Goal: Task Accomplishment & Management: Complete application form

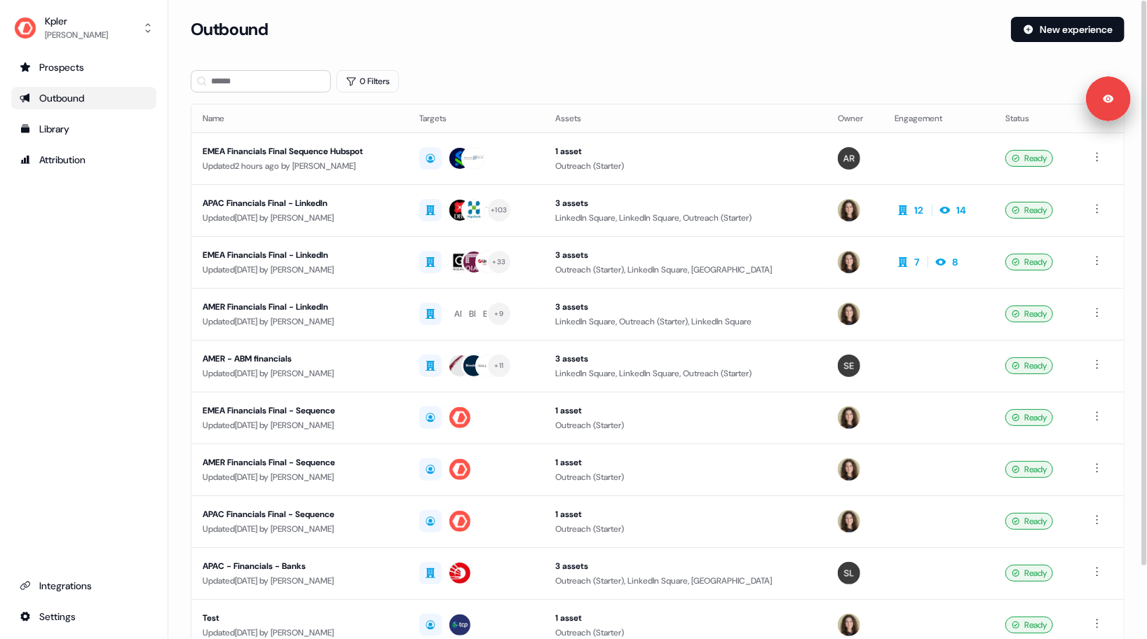
click at [576, 21] on div "Outbound" at bounding box center [595, 29] width 809 height 25
click at [863, 136] on td at bounding box center [855, 159] width 56 height 52
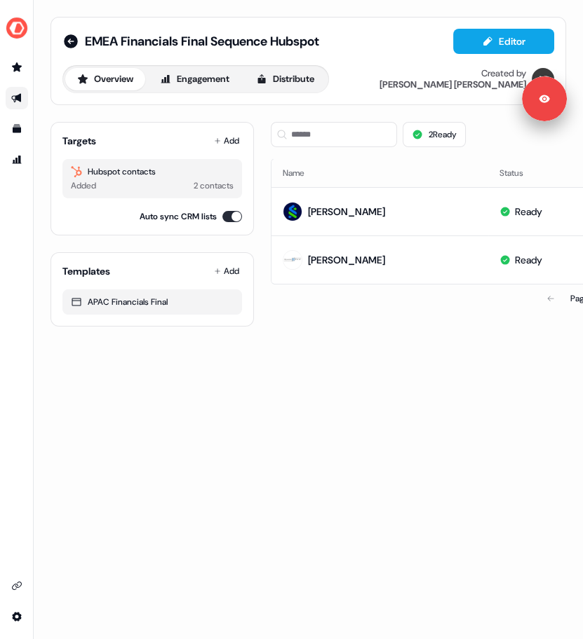
click at [437, 383] on div "EMEA Financials Final Sequence Hubspot Editor Overview Engagement Distribute Cr…" at bounding box center [308, 319] width 549 height 639
click at [430, 338] on div "EMEA Financials Final Sequence Hubspot Editor Overview Engagement Distribute Cr…" at bounding box center [308, 172] width 549 height 344
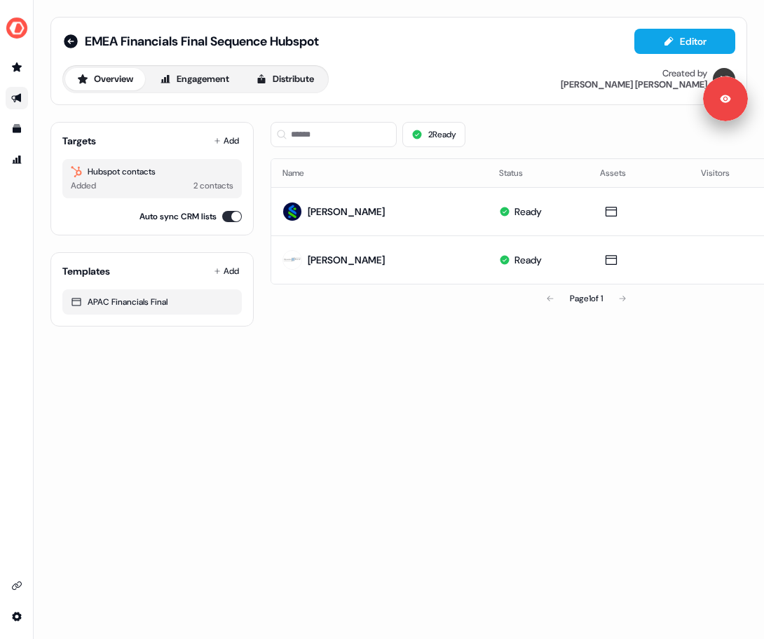
click at [487, 118] on div "2 Ready List Thumbnails" at bounding box center [586, 135] width 631 height 48
click at [228, 135] on button "Add" at bounding box center [226, 141] width 31 height 20
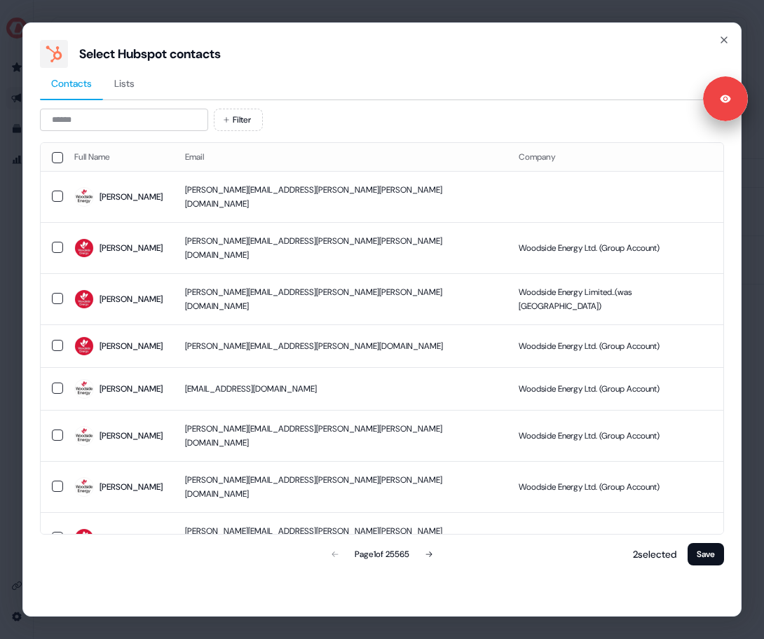
click at [8, 138] on div "Select Hubspot contacts Contacts Lists Filter Full Name Email Company Caroline …" at bounding box center [382, 319] width 764 height 639
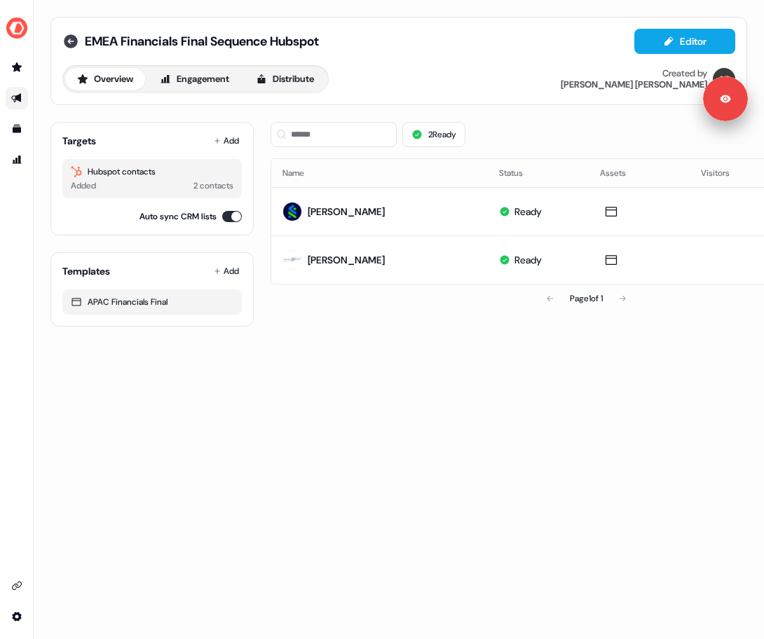
click at [75, 35] on icon at bounding box center [70, 41] width 17 height 17
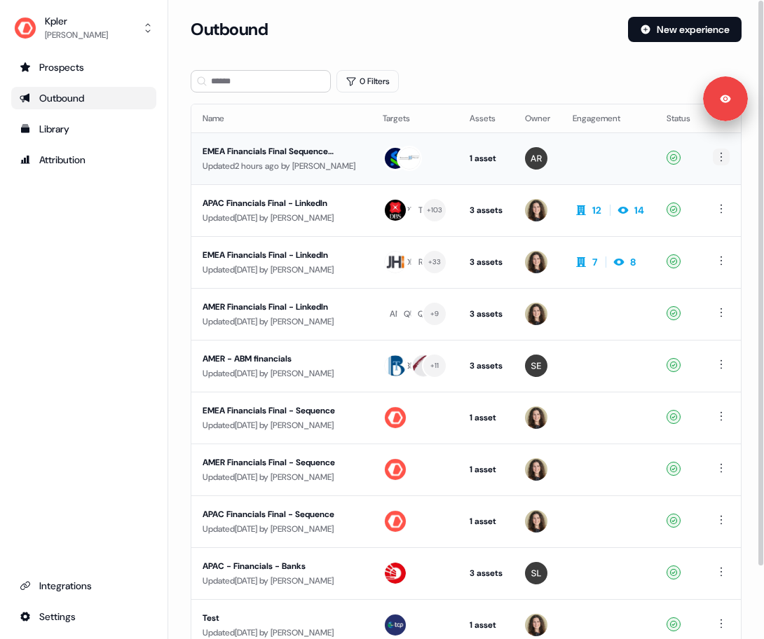
click at [719, 155] on html "For the best experience switch devices to a bigger screen. Go to Userled.io Kpl…" at bounding box center [382, 319] width 764 height 639
click at [702, 184] on span "Duplicate" at bounding box center [700, 182] width 36 height 11
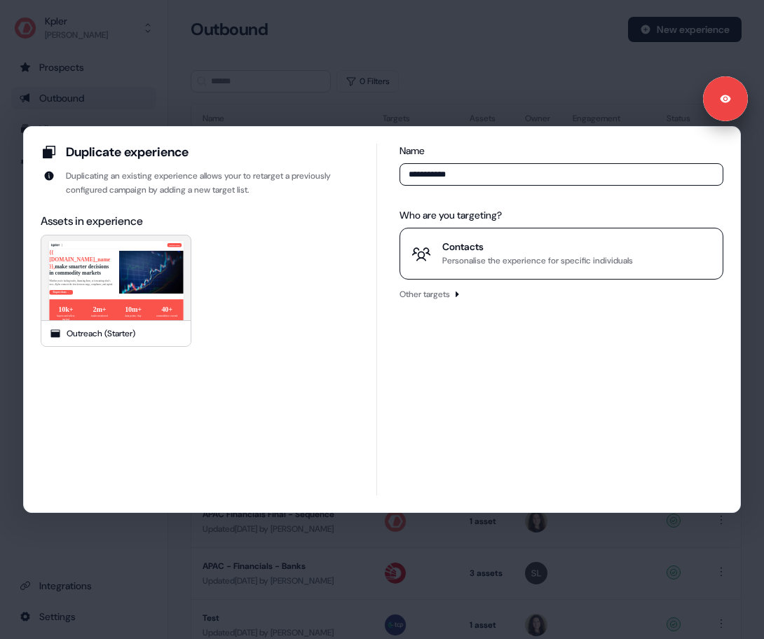
type input "**********"
click at [451, 273] on button "Contacts Personalise the experience for specific individuals" at bounding box center [562, 254] width 324 height 52
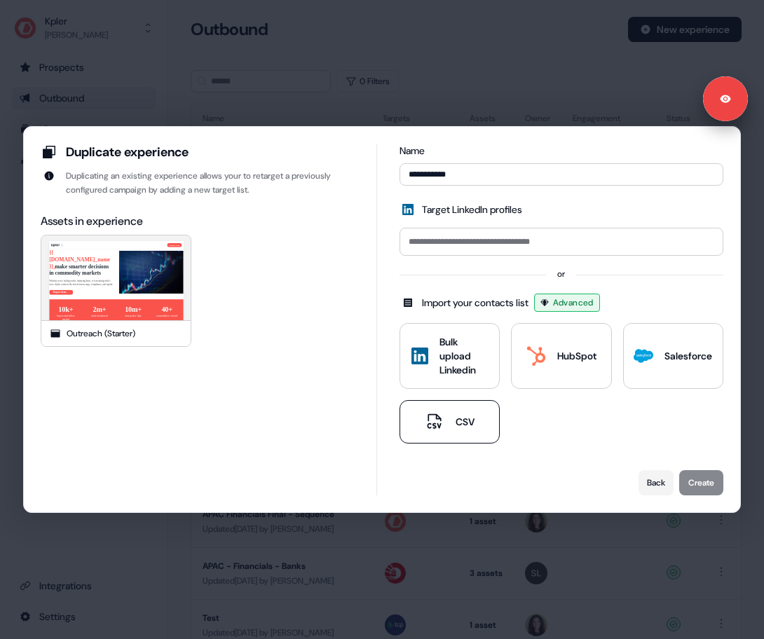
click at [429, 432] on button "CSV" at bounding box center [450, 421] width 100 height 43
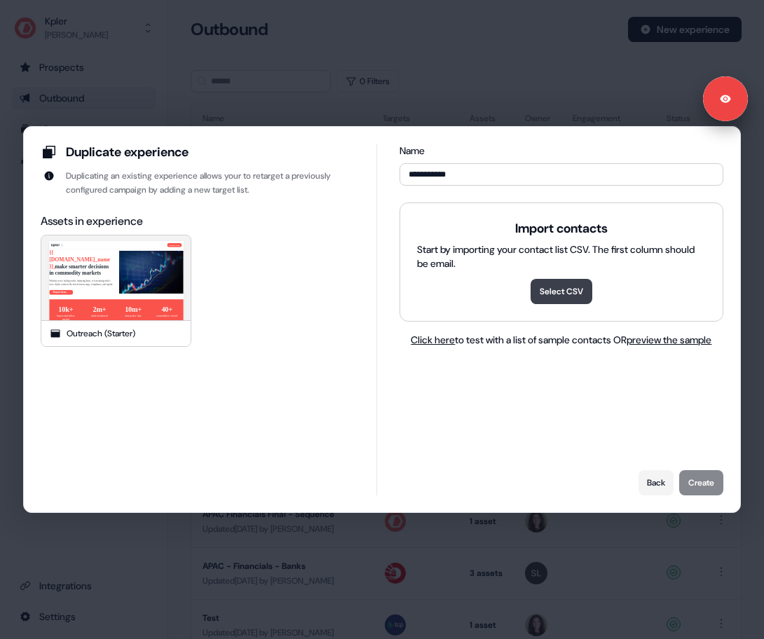
click at [551, 284] on button "Select CSV" at bounding box center [562, 291] width 62 height 25
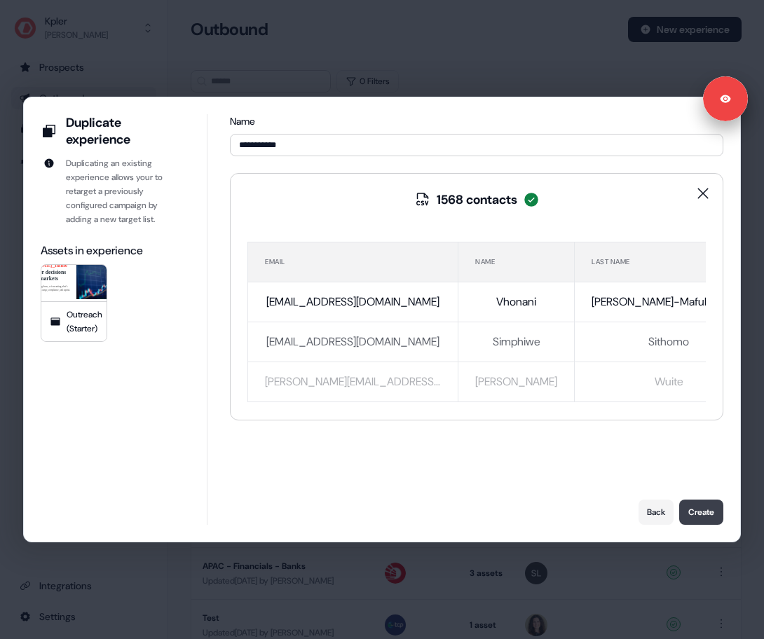
click at [697, 515] on button "Create" at bounding box center [701, 512] width 44 height 25
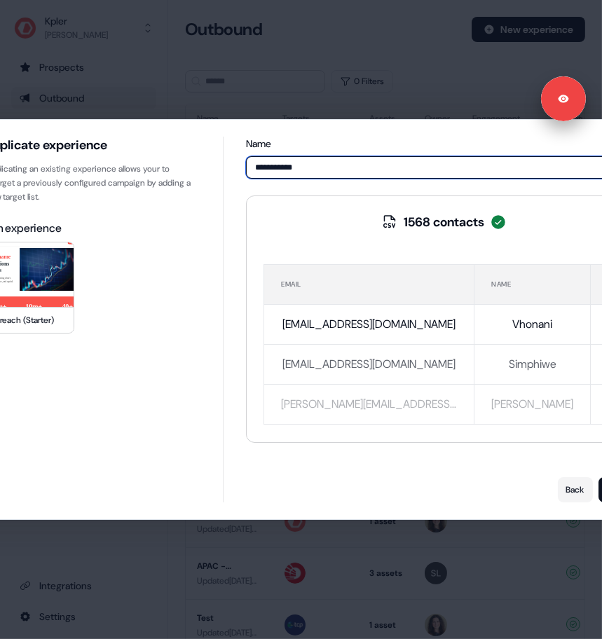
click at [384, 175] on input "**********" at bounding box center [444, 167] width 396 height 22
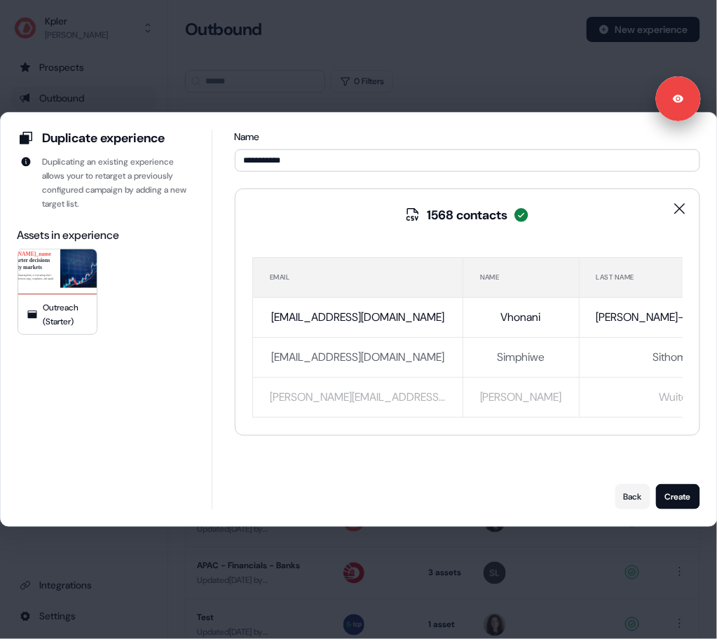
click at [549, 493] on div "Back Create" at bounding box center [468, 496] width 466 height 25
click at [682, 206] on icon "clear" at bounding box center [679, 208] width 11 height 11
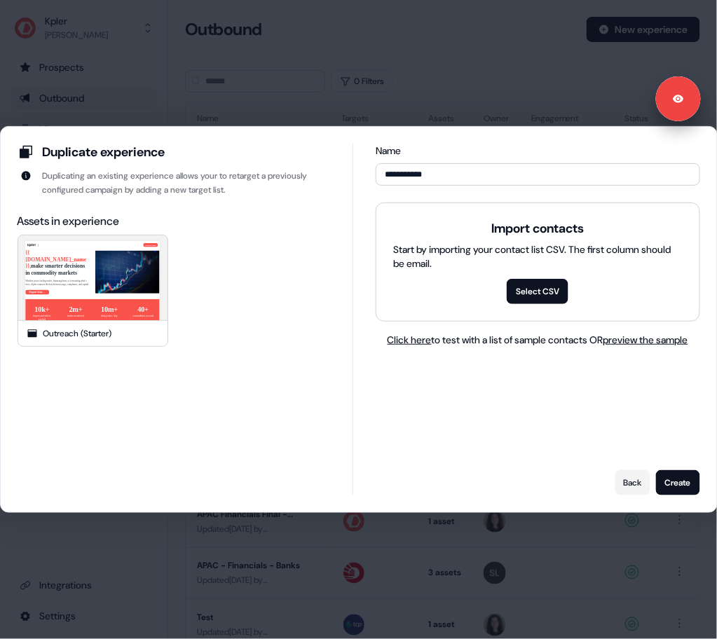
click at [542, 306] on div "Import contacts Start by importing your contact list CSV. The first column shou…" at bounding box center [537, 262] width 322 height 118
click at [530, 291] on button "Select CSV" at bounding box center [538, 291] width 62 height 25
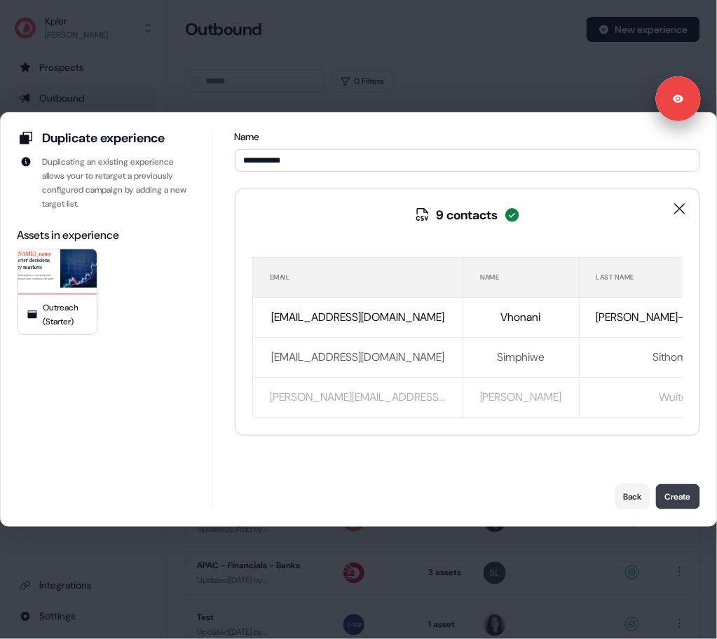
click at [666, 487] on button "Create" at bounding box center [678, 496] width 44 height 25
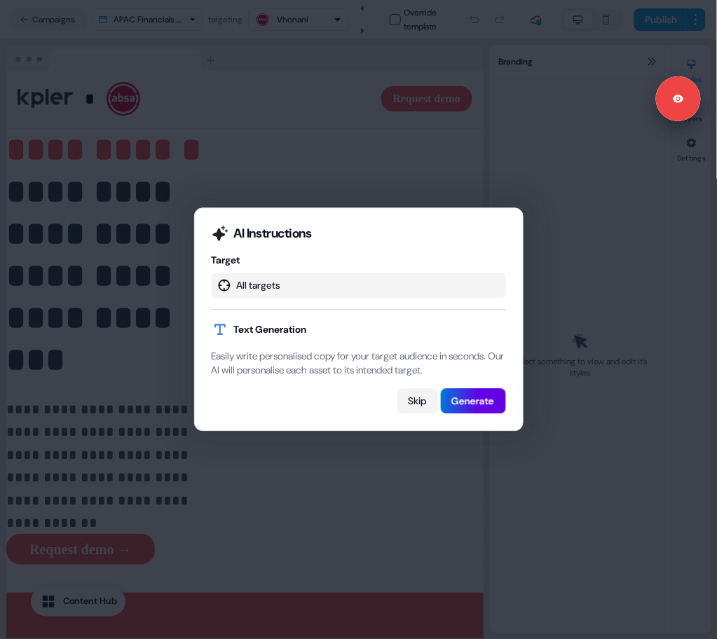
click at [421, 405] on button "Skip" at bounding box center [418, 401] width 41 height 25
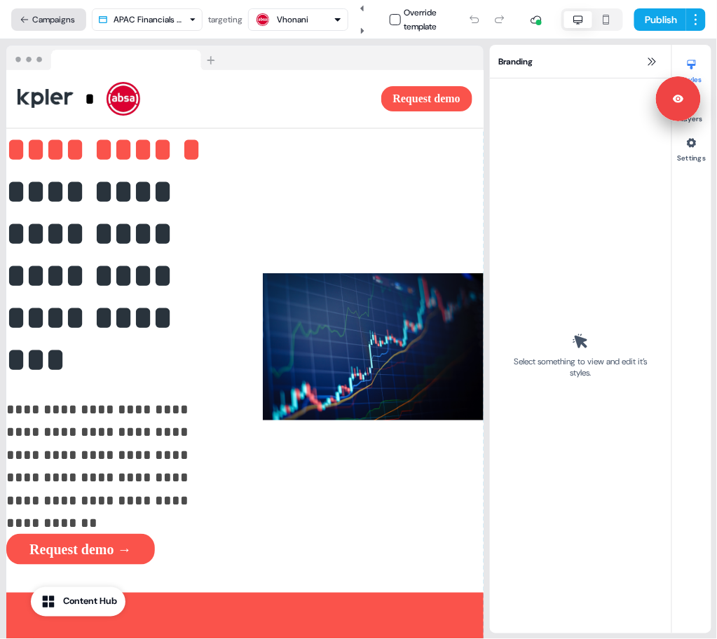
click at [64, 15] on button "Campaigns" at bounding box center [48, 19] width 75 height 22
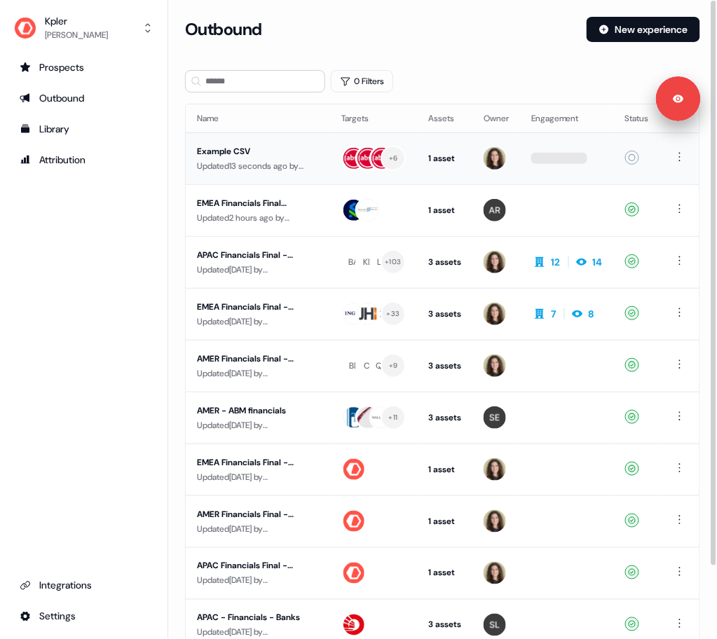
click at [262, 159] on div "Updated 13 seconds ago by Alexandra Giannelou" at bounding box center [258, 166] width 122 height 14
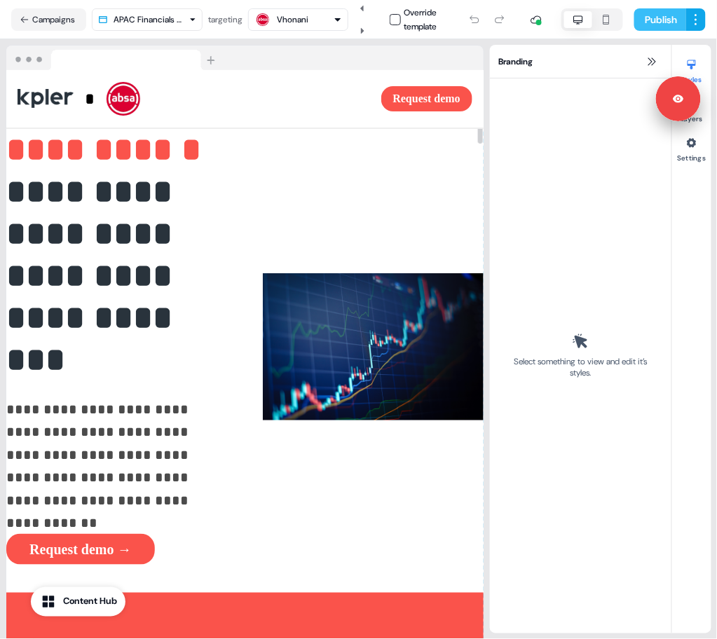
click at [652, 25] on button "Publish" at bounding box center [660, 19] width 52 height 22
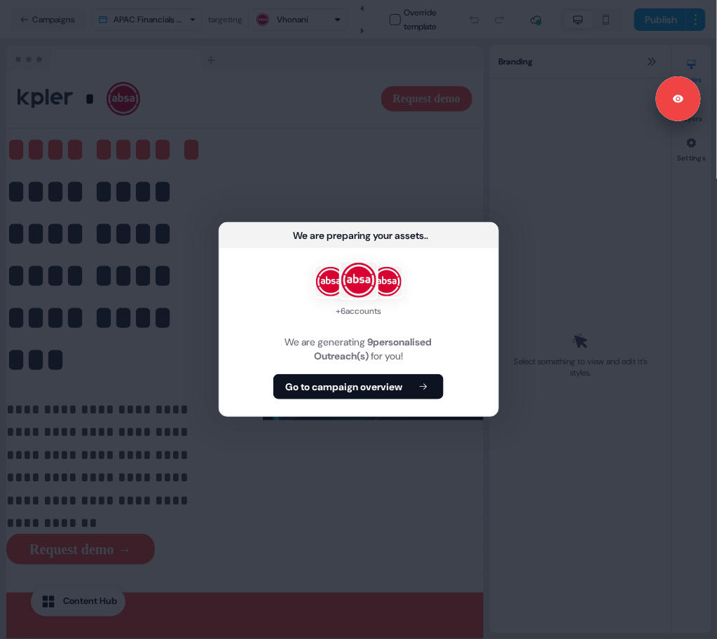
click at [344, 402] on div "+ 6 accounts We are generating 9 personalised Outreach(s) for you! Go to campai…" at bounding box center [358, 332] width 279 height 168
click at [344, 399] on button "Go to campaign overview" at bounding box center [358, 386] width 170 height 25
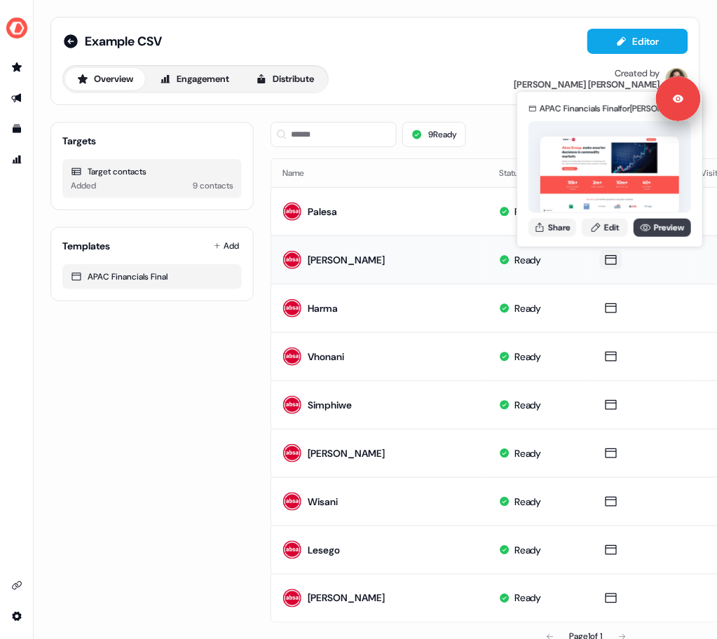
click at [644, 236] on link "Preview" at bounding box center [662, 228] width 57 height 18
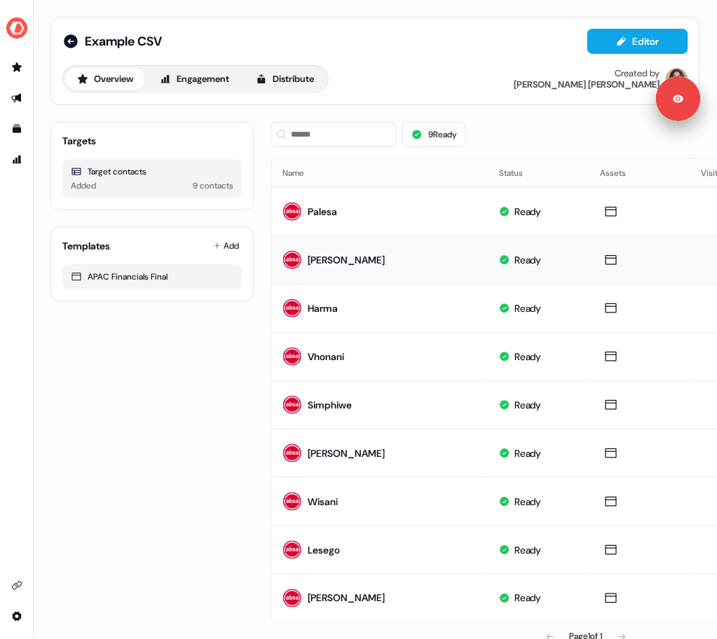
click at [227, 183] on div "9 contacts" at bounding box center [213, 186] width 41 height 14
click at [72, 43] on icon at bounding box center [71, 41] width 14 height 14
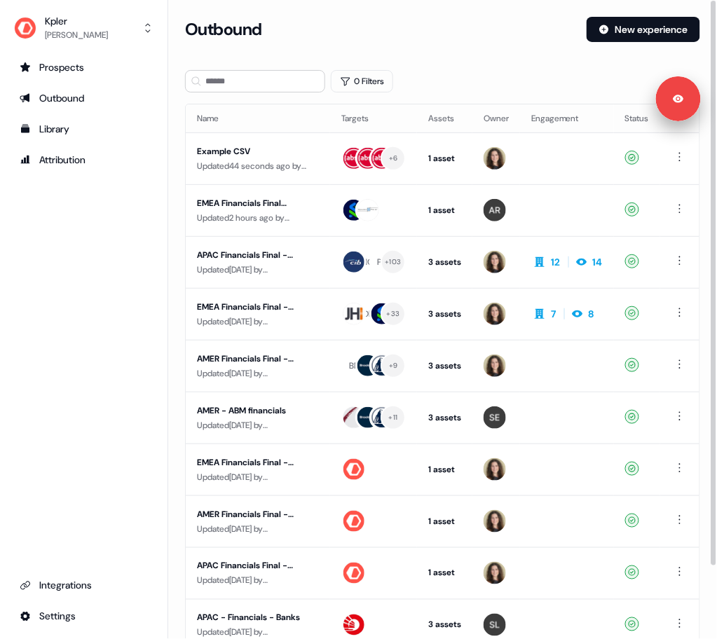
click at [492, 44] on div "Outbound New experience" at bounding box center [442, 38] width 515 height 42
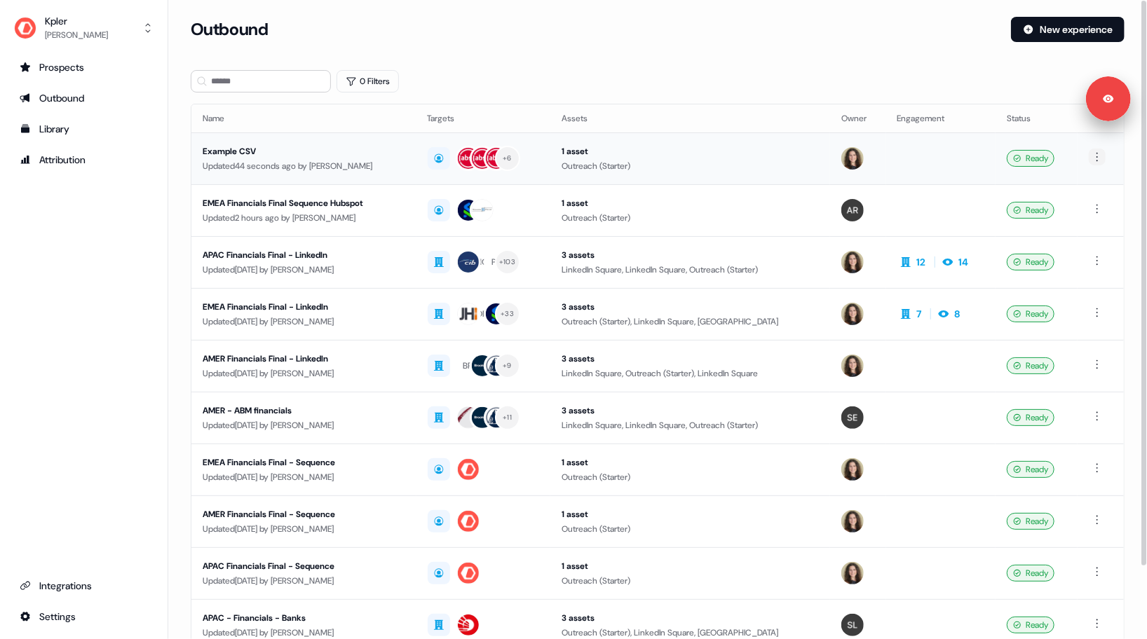
click at [1097, 152] on html "For the best experience switch devices to a bigger screen. Go to Userled.io Kpl…" at bounding box center [573, 319] width 1147 height 639
drag, startPoint x: 1073, startPoint y: 203, endPoint x: 925, endPoint y: 137, distance: 161.3
click at [925, 137] on html "For the best experience switch devices to a bigger screen. Go to Userled.io Kpl…" at bounding box center [573, 319] width 1147 height 639
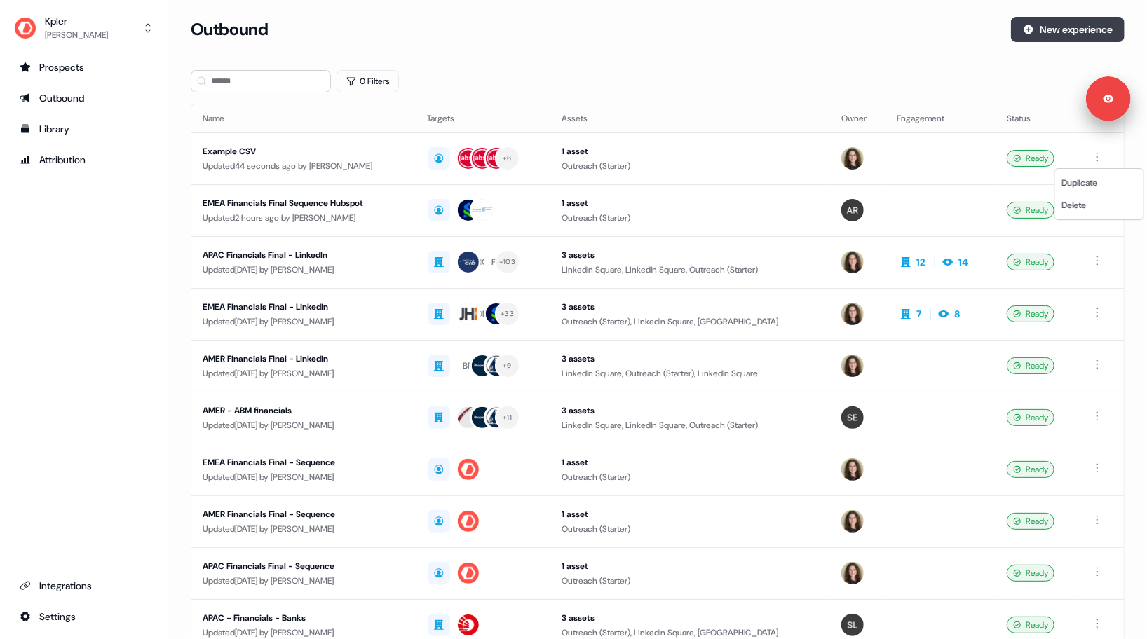
click at [1048, 25] on html "For the best experience switch devices to a bigger screen. Go to Userled.io Kpl…" at bounding box center [573, 319] width 1147 height 639
click at [1063, 30] on button "New experience" at bounding box center [1068, 29] width 114 height 25
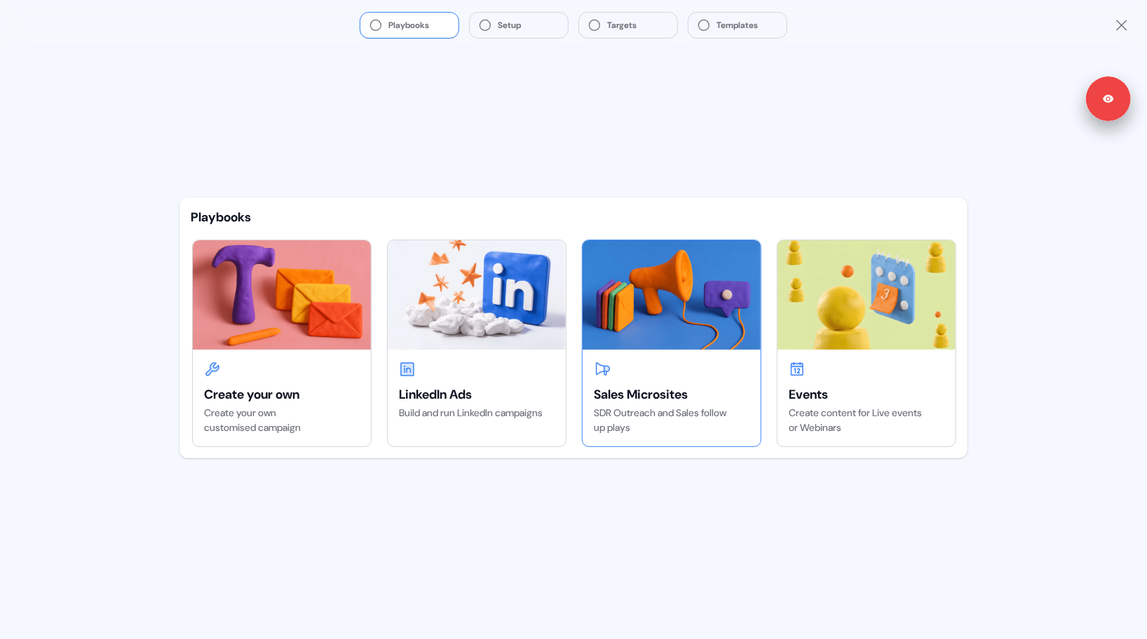
click at [651, 312] on img at bounding box center [672, 294] width 178 height 109
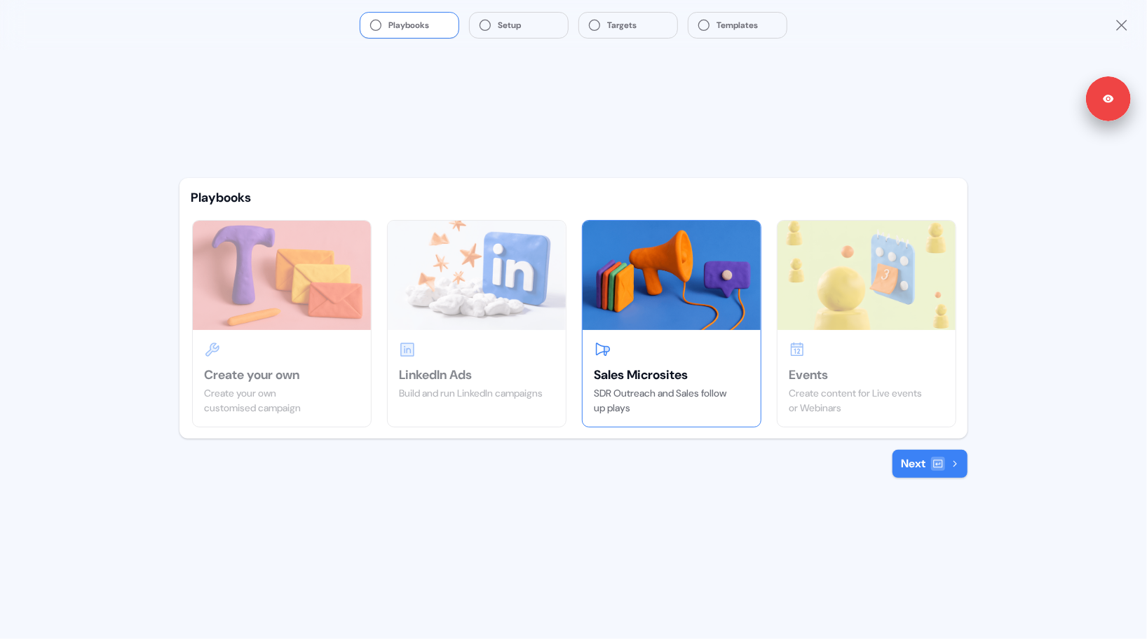
click at [913, 474] on button "Next" at bounding box center [929, 464] width 75 height 28
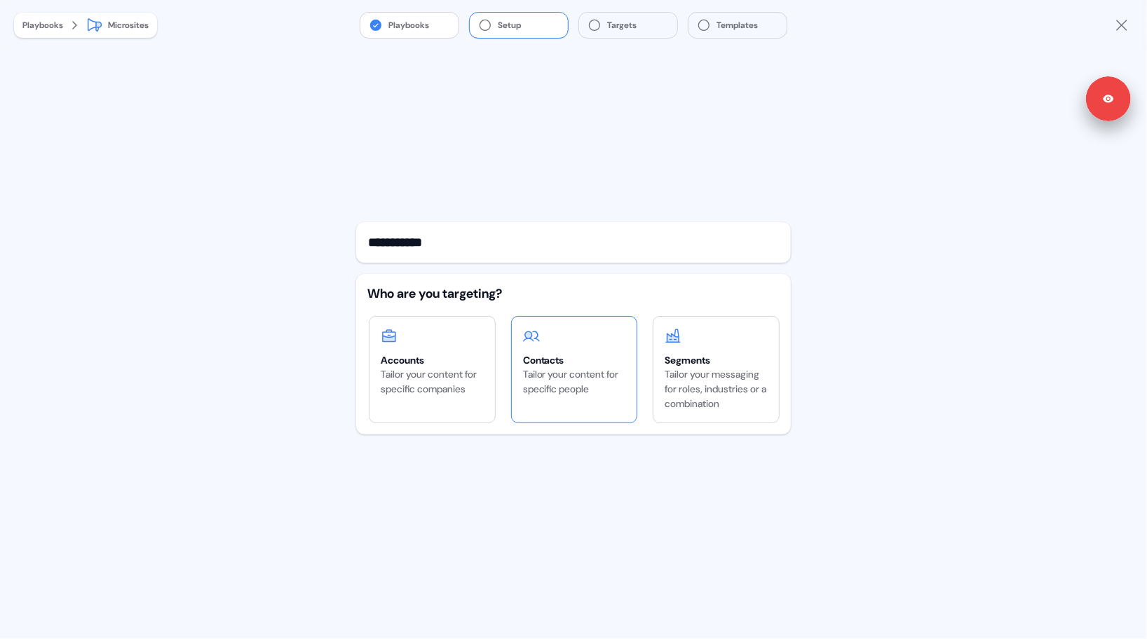
type input "**********"
click at [573, 379] on div "Tailor your content for specific people" at bounding box center [574, 381] width 103 height 29
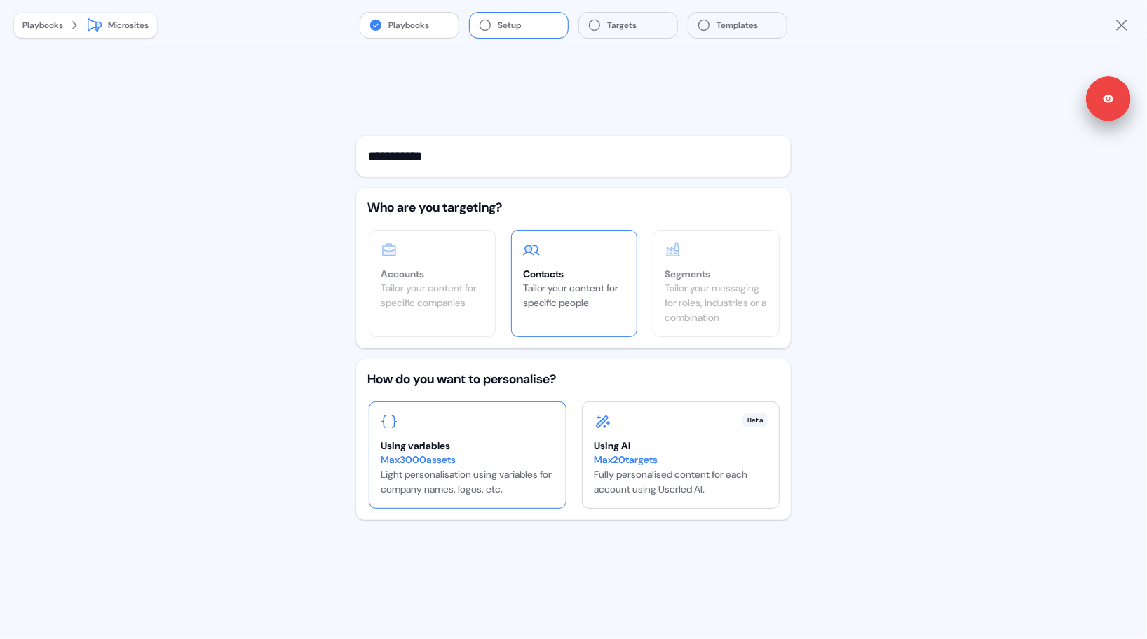
click at [461, 457] on div "Max 3000 assets" at bounding box center [468, 460] width 174 height 15
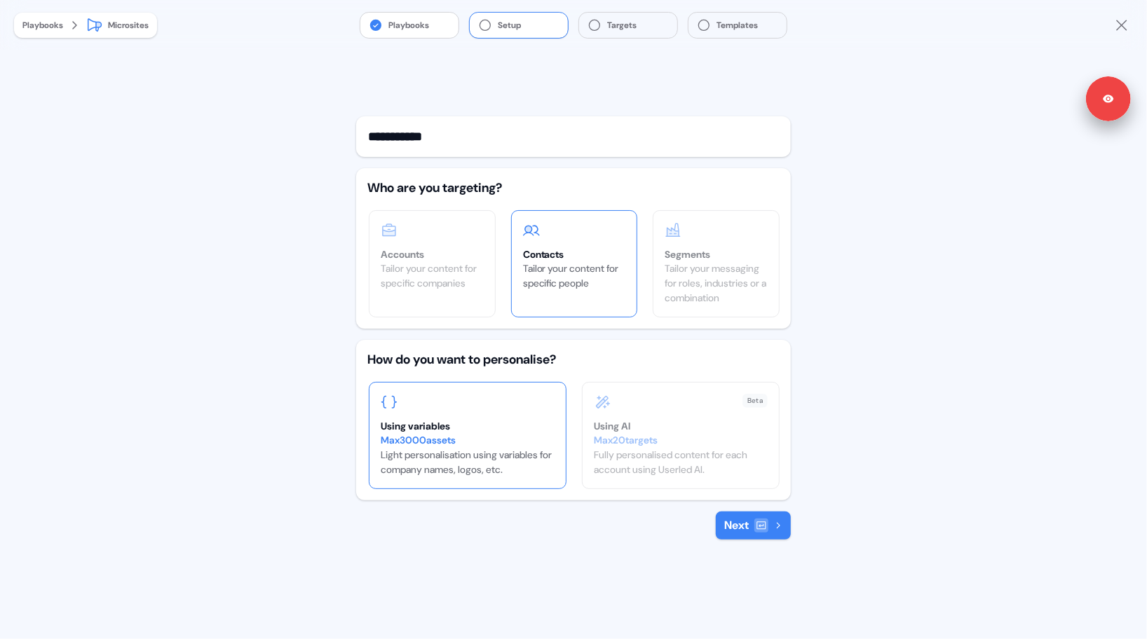
click at [754, 528] on div at bounding box center [761, 526] width 14 height 14
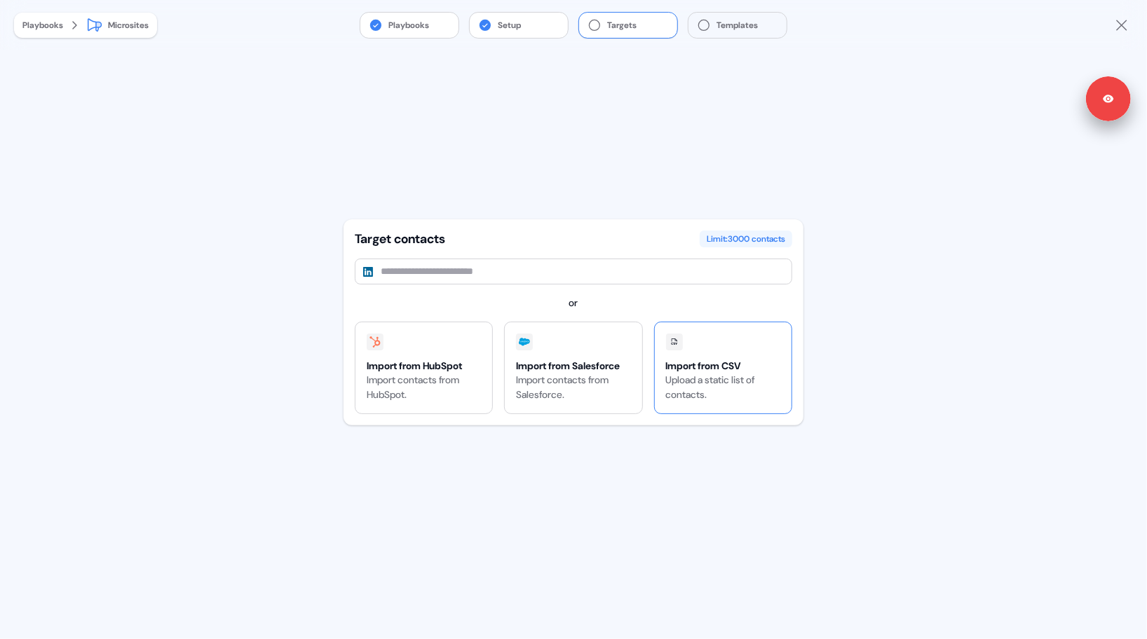
click at [700, 371] on div "Import from CSV" at bounding box center [723, 366] width 114 height 14
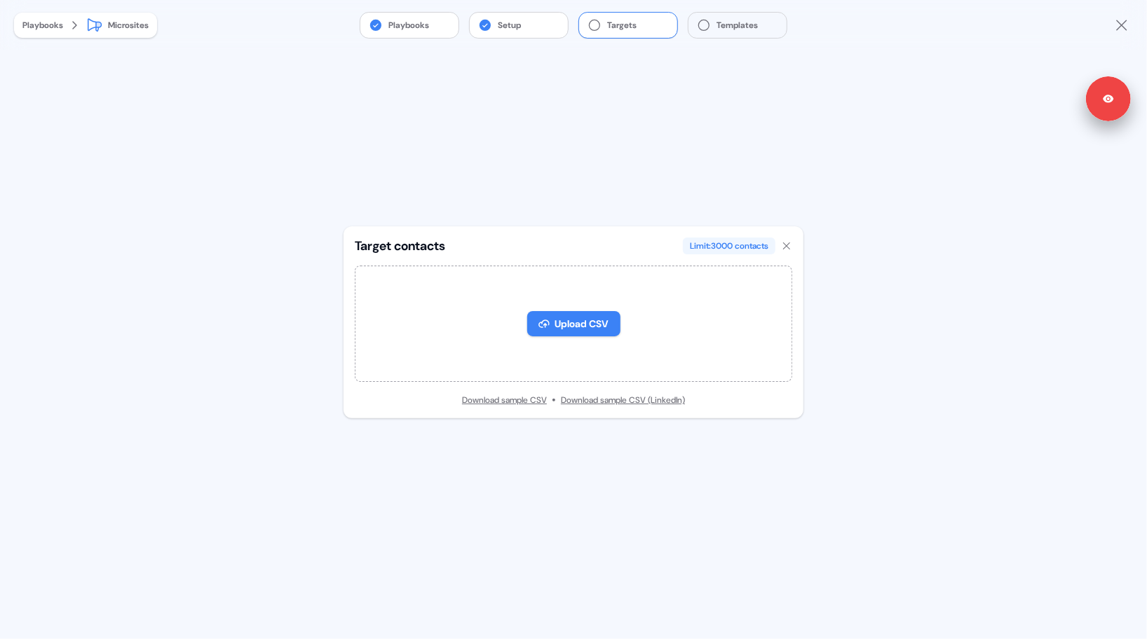
click at [318, 264] on div "Playbooks Setup Targets Templates Playbooks Microsites Target contacts Limit: 3…" at bounding box center [573, 319] width 1147 height 639
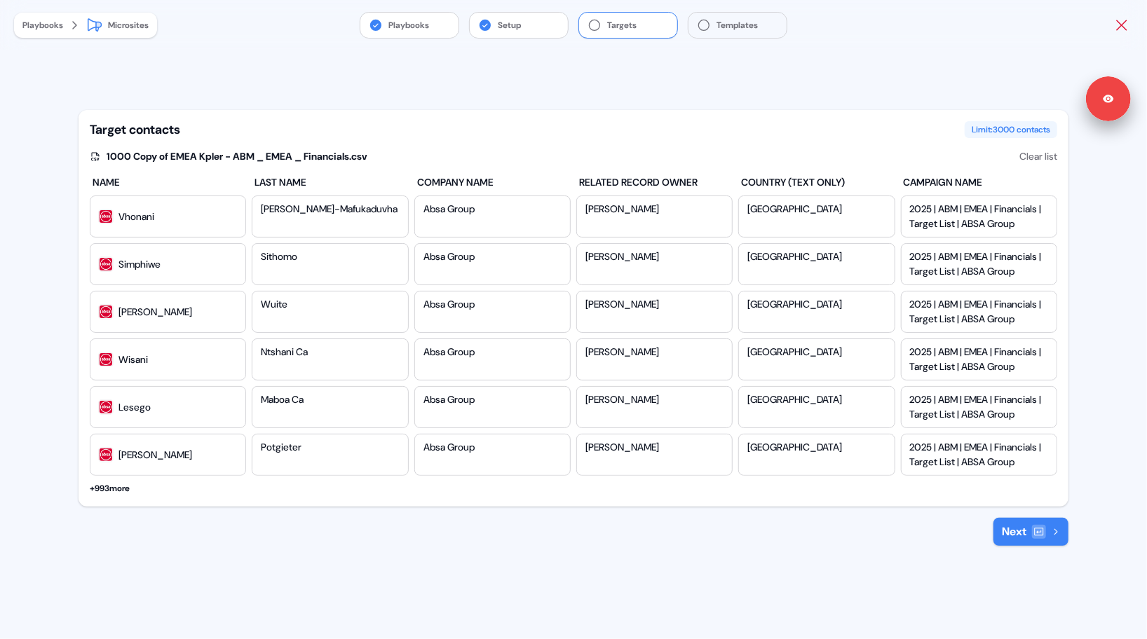
click at [1123, 27] on icon "Close" at bounding box center [1121, 25] width 11 height 11
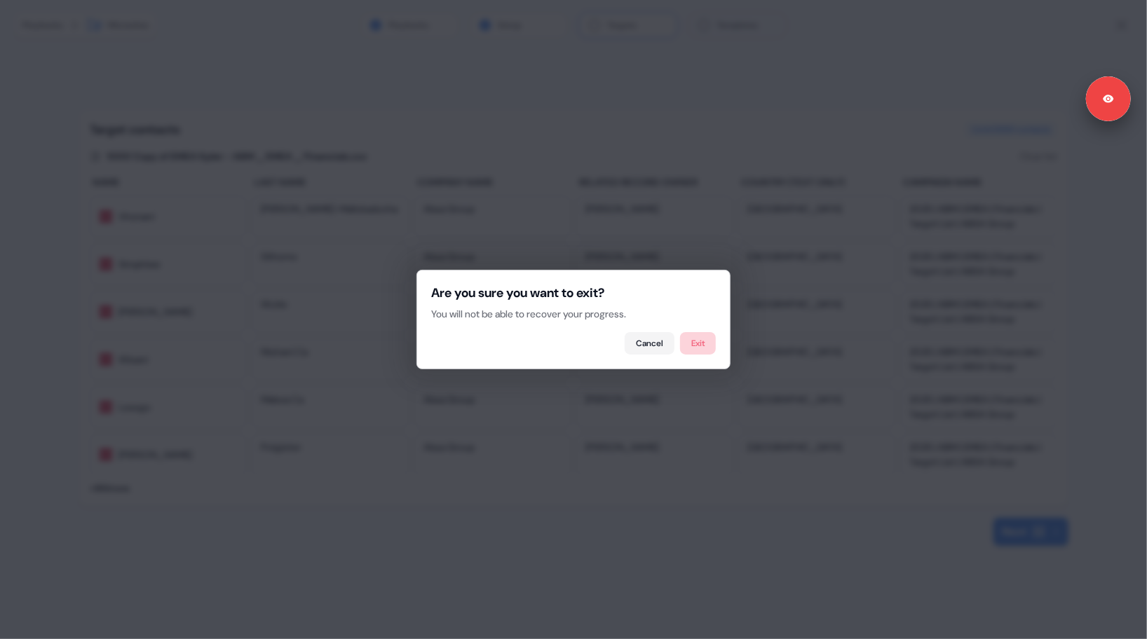
click at [707, 350] on button "Exit" at bounding box center [698, 343] width 36 height 22
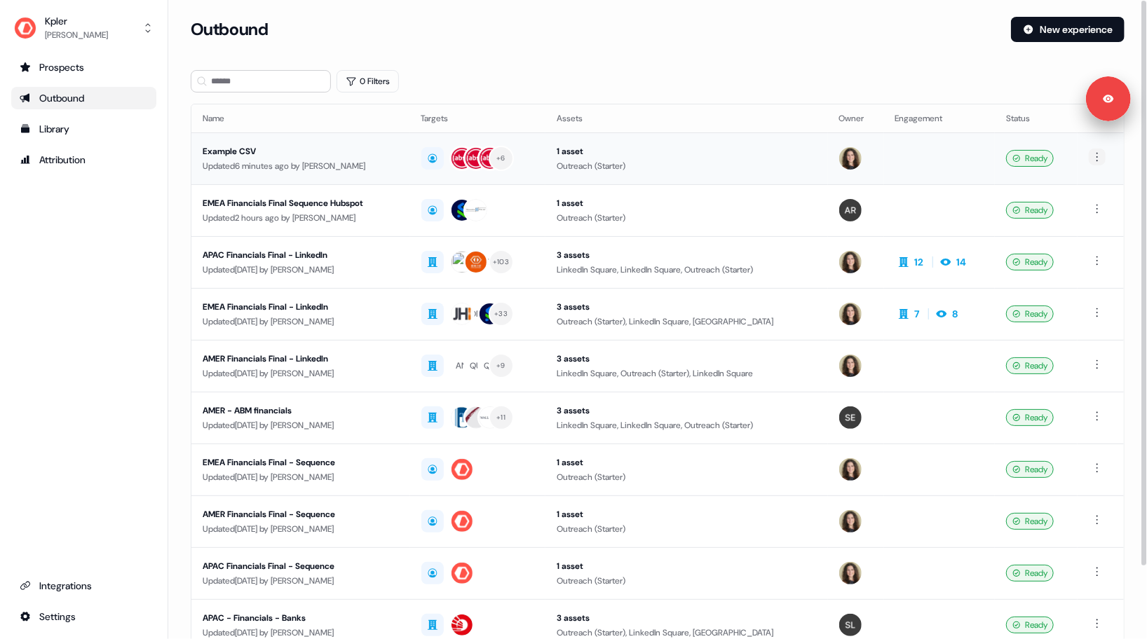
click at [1099, 157] on html "For the best experience switch devices to a bigger screen. Go to Userled.io Kpl…" at bounding box center [573, 319] width 1147 height 639
click at [1085, 182] on span "Duplicate" at bounding box center [1079, 182] width 36 height 11
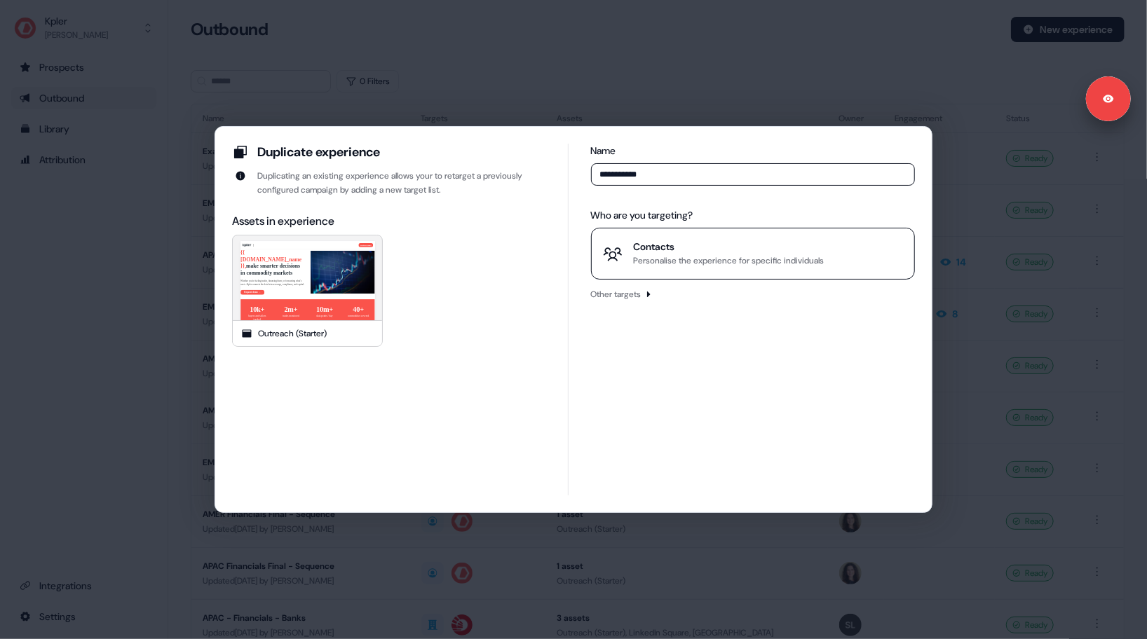
type input "**********"
click at [656, 240] on div "Contacts" at bounding box center [729, 247] width 191 height 14
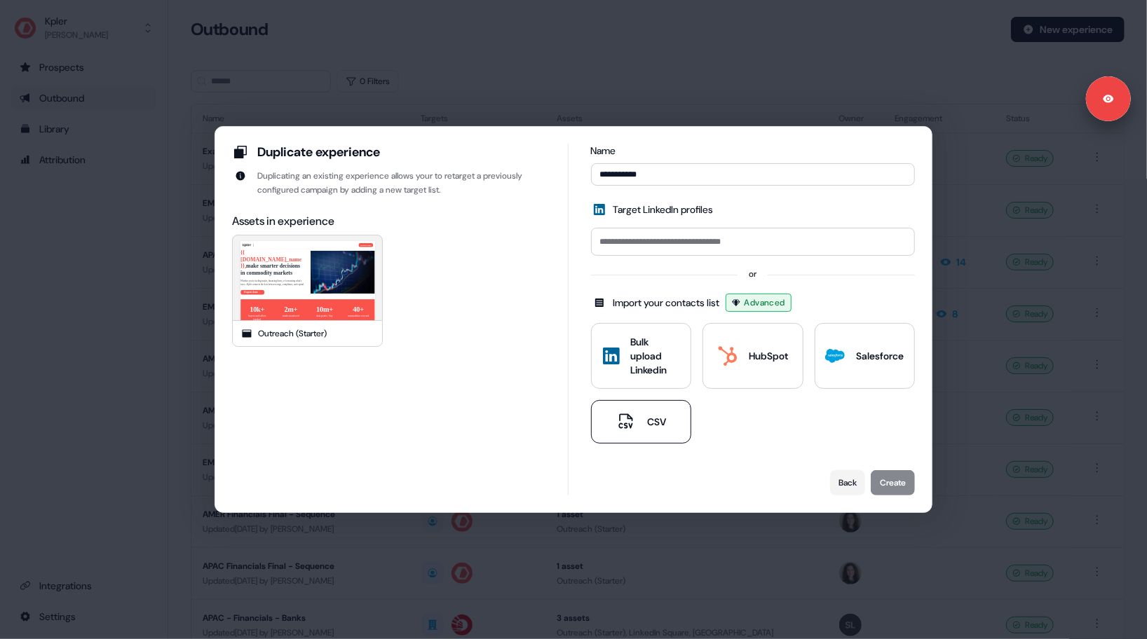
click at [654, 411] on button "CSV" at bounding box center [641, 421] width 100 height 43
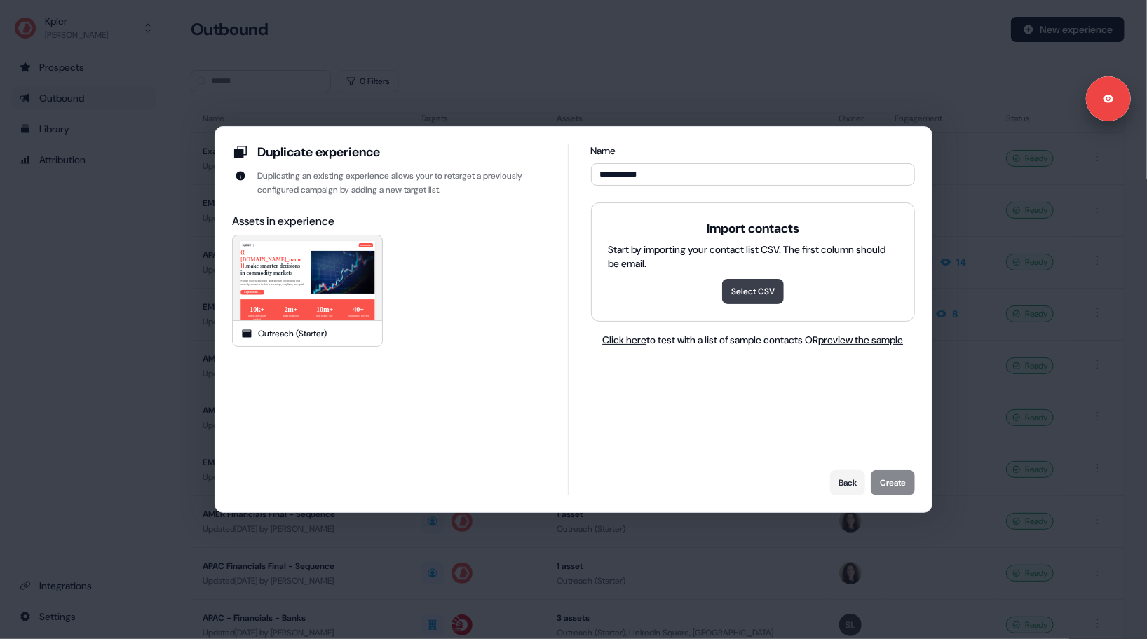
click at [760, 288] on button "Select CSV" at bounding box center [753, 291] width 62 height 25
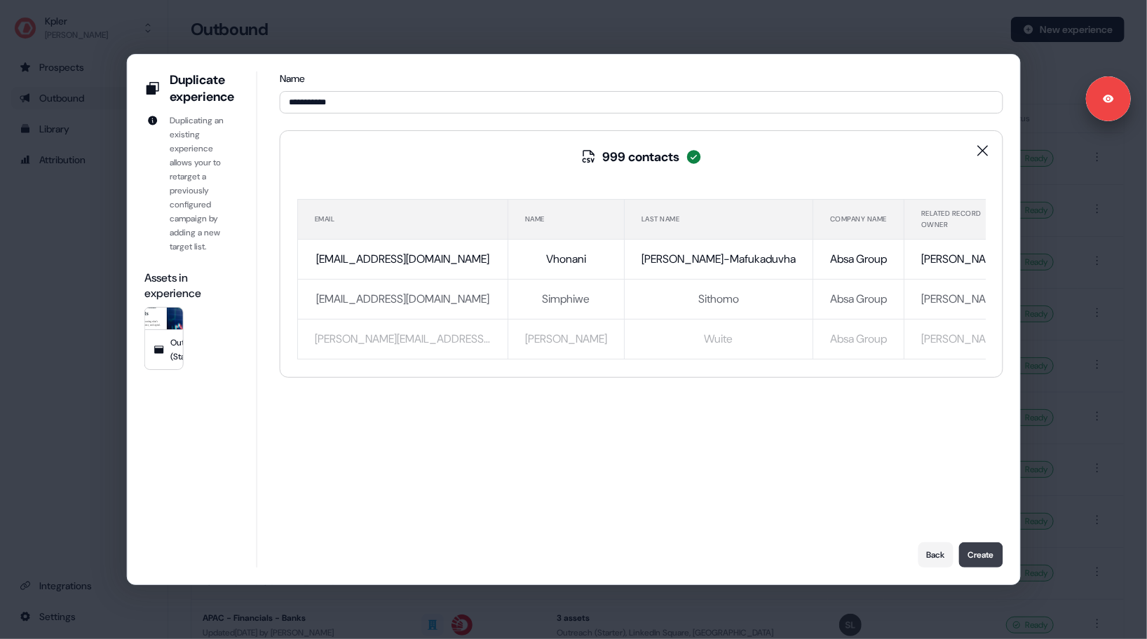
click at [970, 551] on button "Create" at bounding box center [980, 555] width 44 height 25
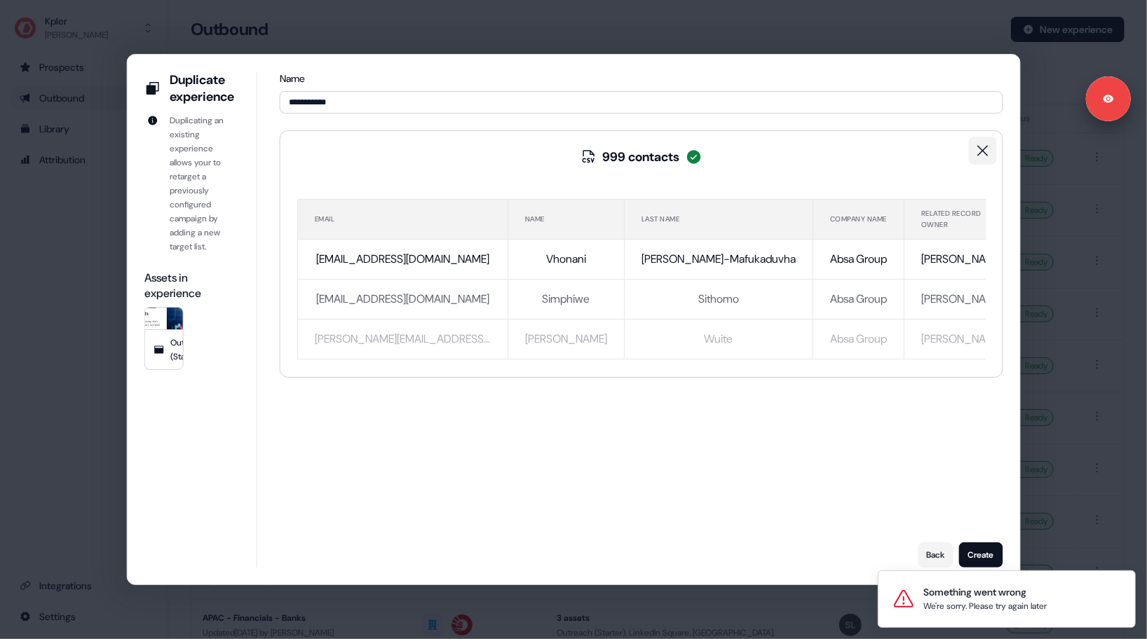
click at [976, 146] on button "clear" at bounding box center [982, 151] width 28 height 28
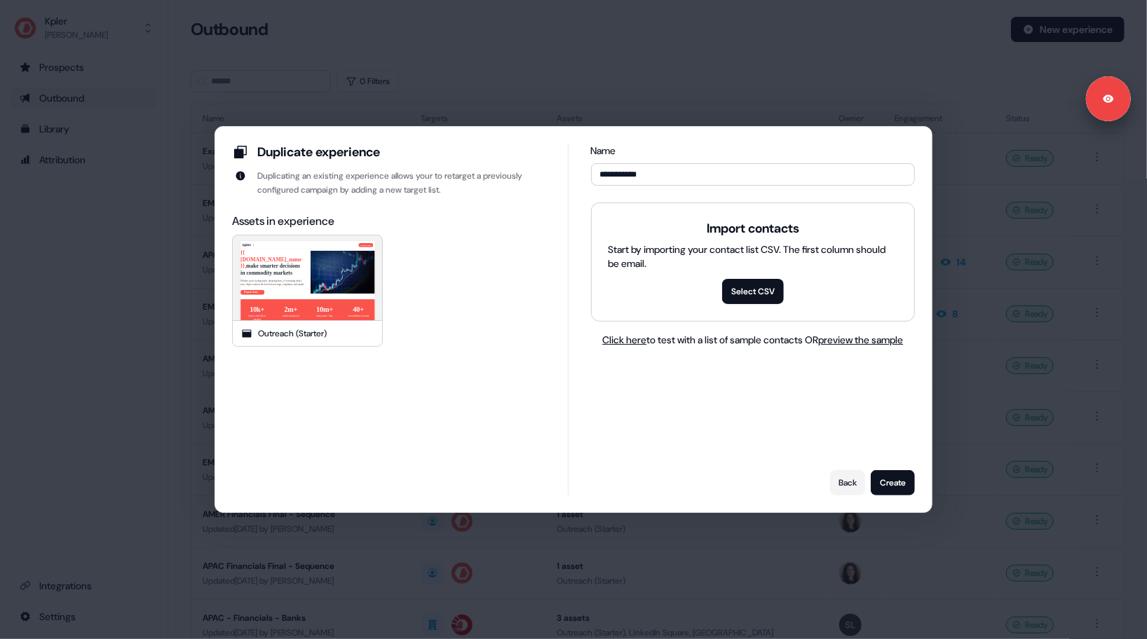
click at [1014, 383] on div "**********" at bounding box center [573, 319] width 1147 height 639
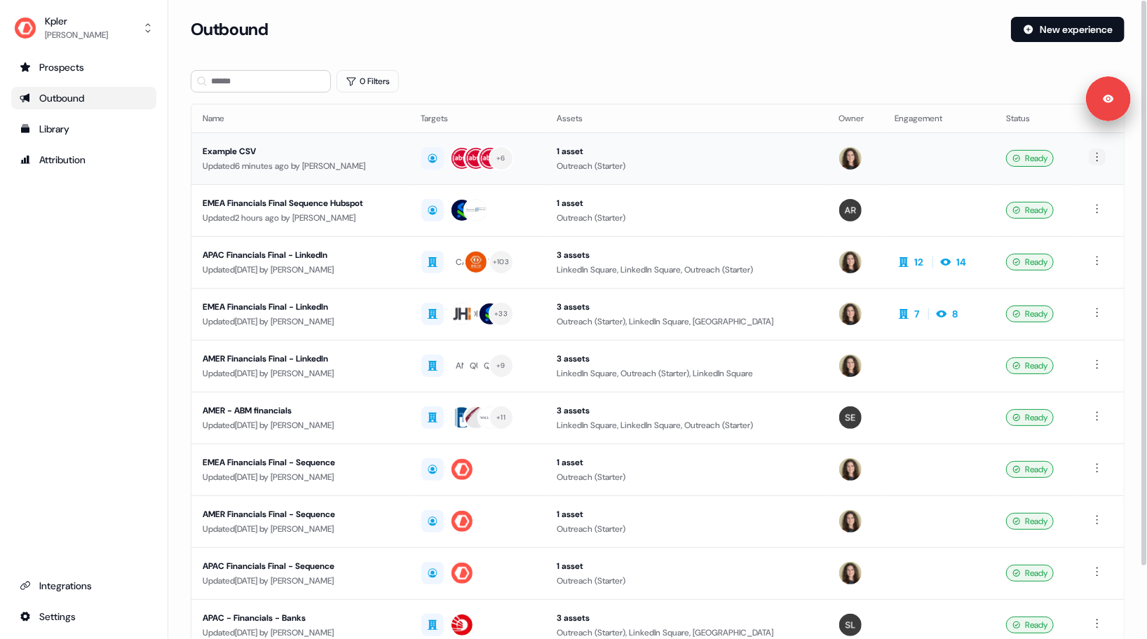
click at [1098, 156] on html "For the best experience switch devices to a bigger screen. Go to Userled.io Kpl…" at bounding box center [573, 319] width 1147 height 639
click at [1067, 185] on span "Duplicate" at bounding box center [1079, 182] width 36 height 11
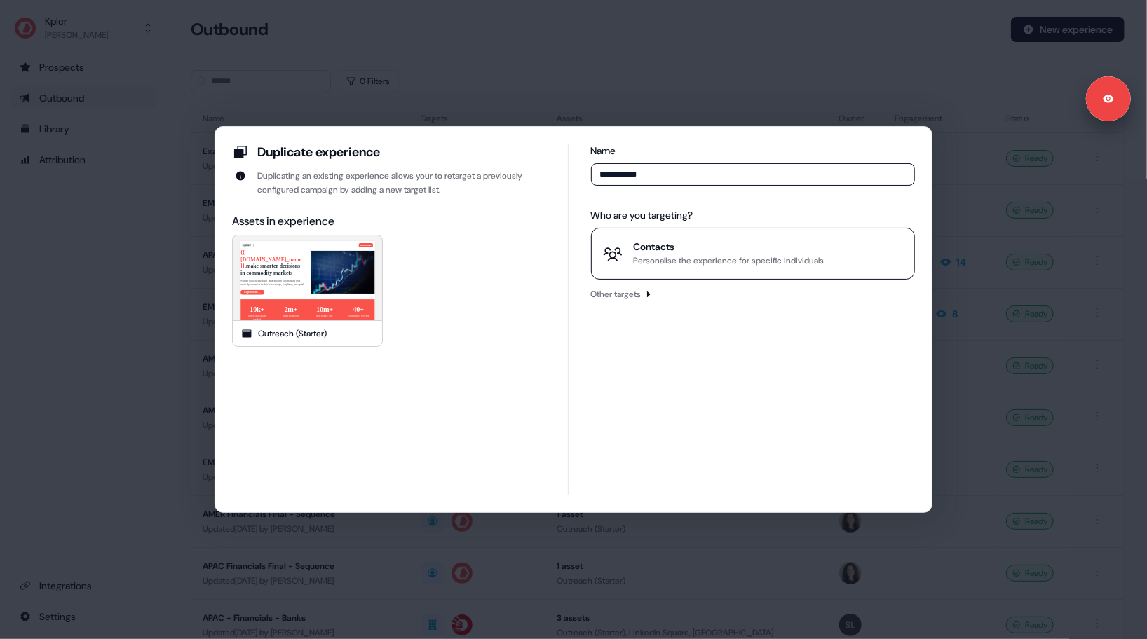
type input "**********"
click at [680, 252] on div "Contacts" at bounding box center [729, 247] width 191 height 14
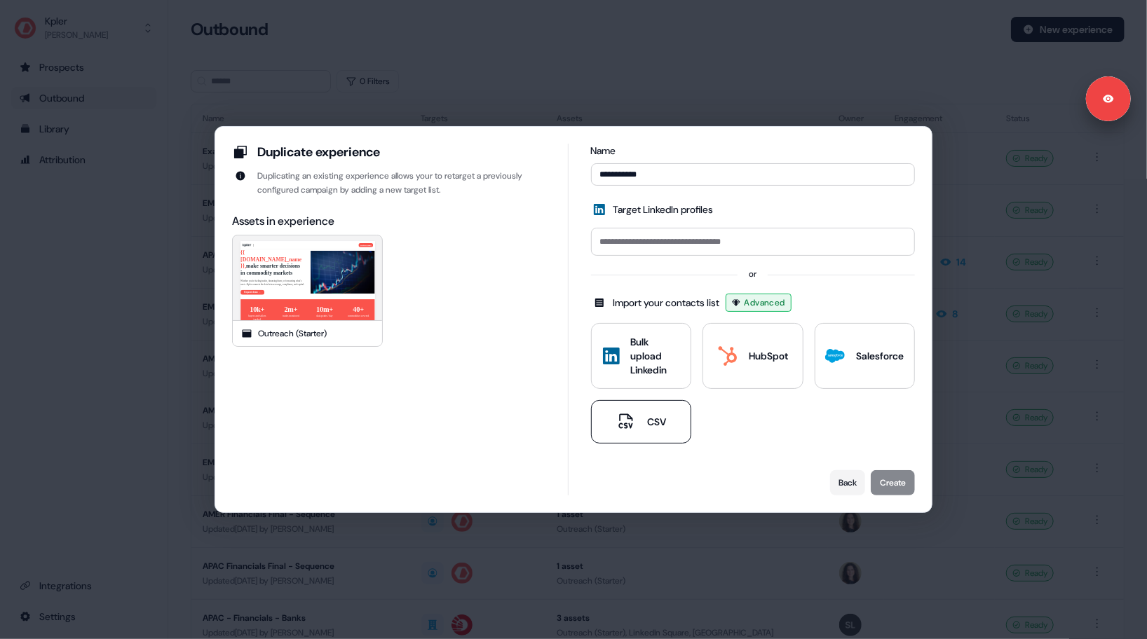
click at [659, 410] on button "CSV" at bounding box center [641, 421] width 100 height 43
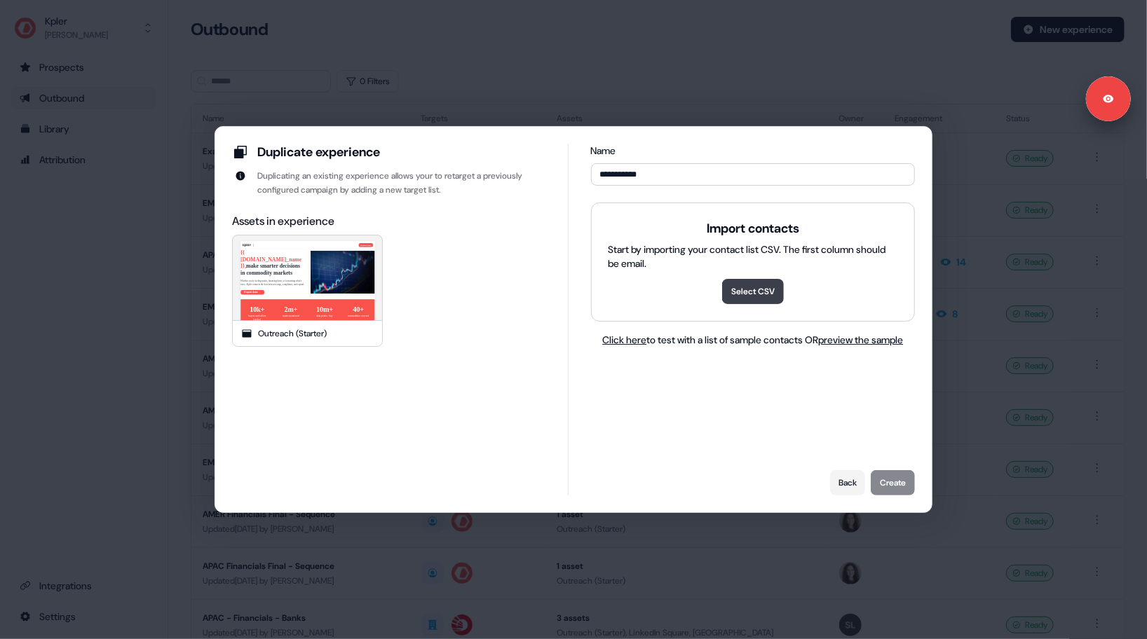
click at [745, 293] on button "Select CSV" at bounding box center [753, 291] width 62 height 25
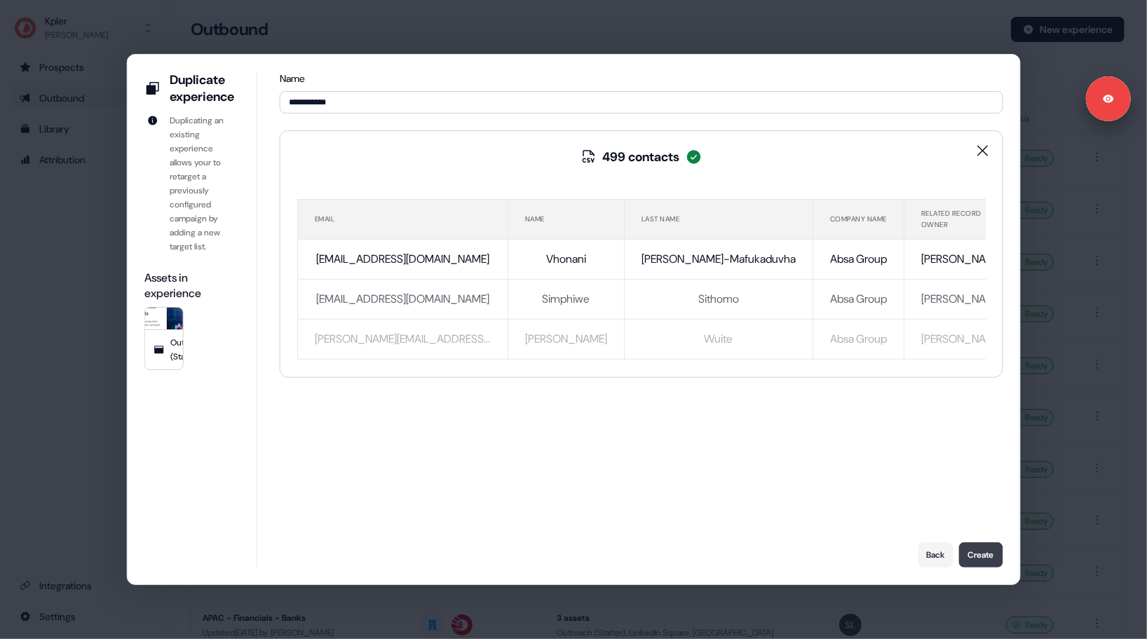
click at [972, 545] on button "Create" at bounding box center [980, 555] width 44 height 25
click at [939, 561] on button "Back" at bounding box center [935, 555] width 35 height 25
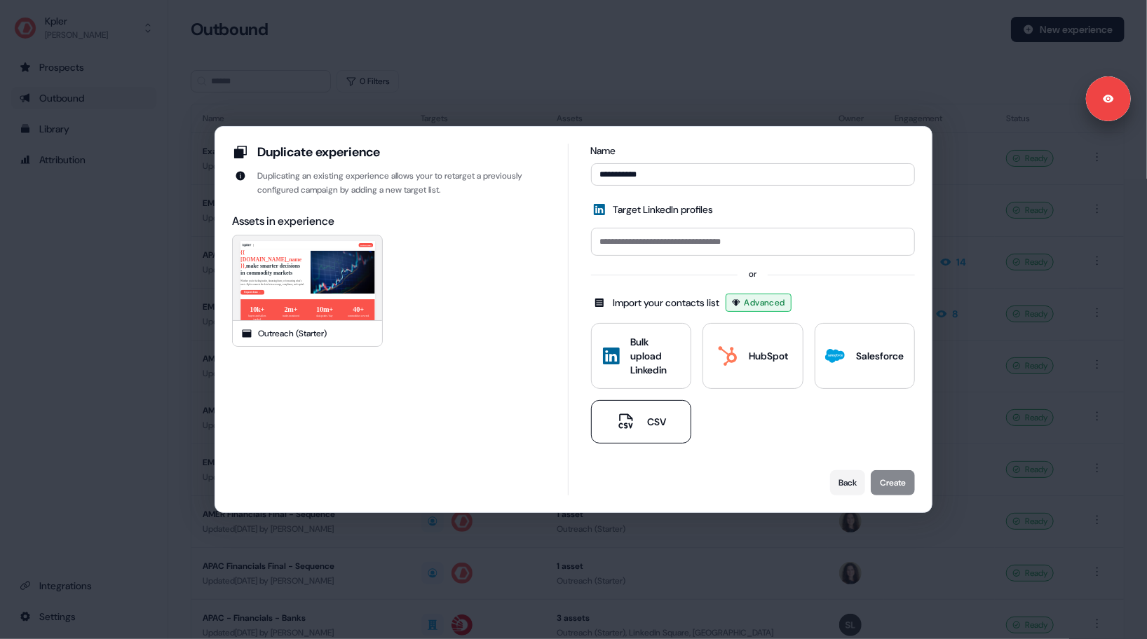
click at [676, 408] on button "CSV" at bounding box center [641, 421] width 100 height 43
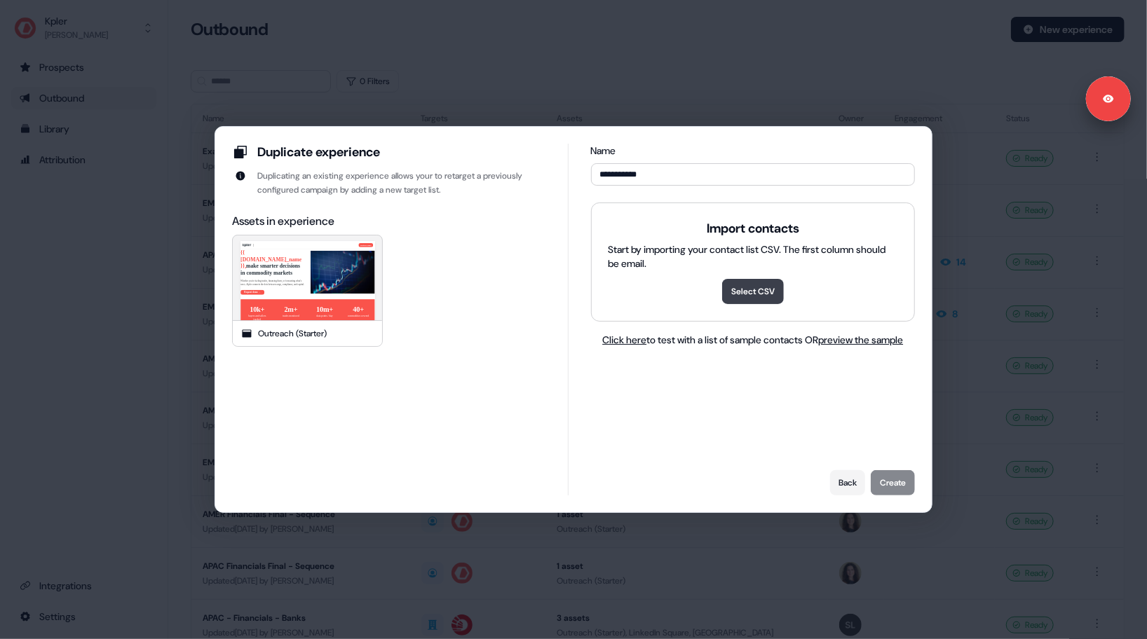
click at [743, 298] on button "Select CSV" at bounding box center [753, 291] width 62 height 25
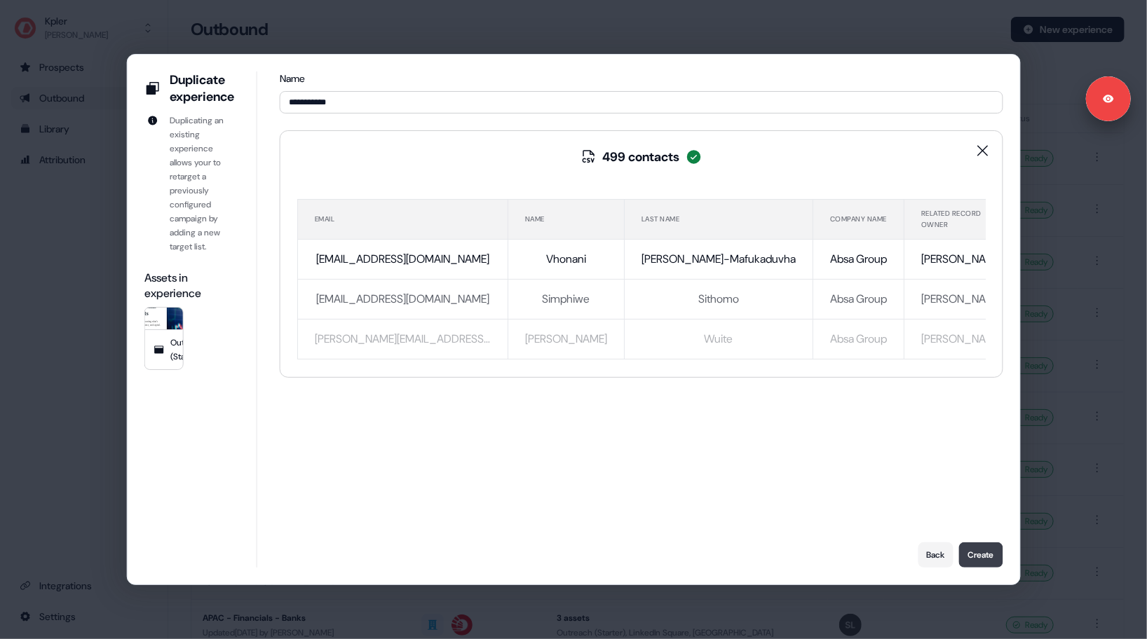
click at [977, 550] on button "Create" at bounding box center [980, 555] width 44 height 25
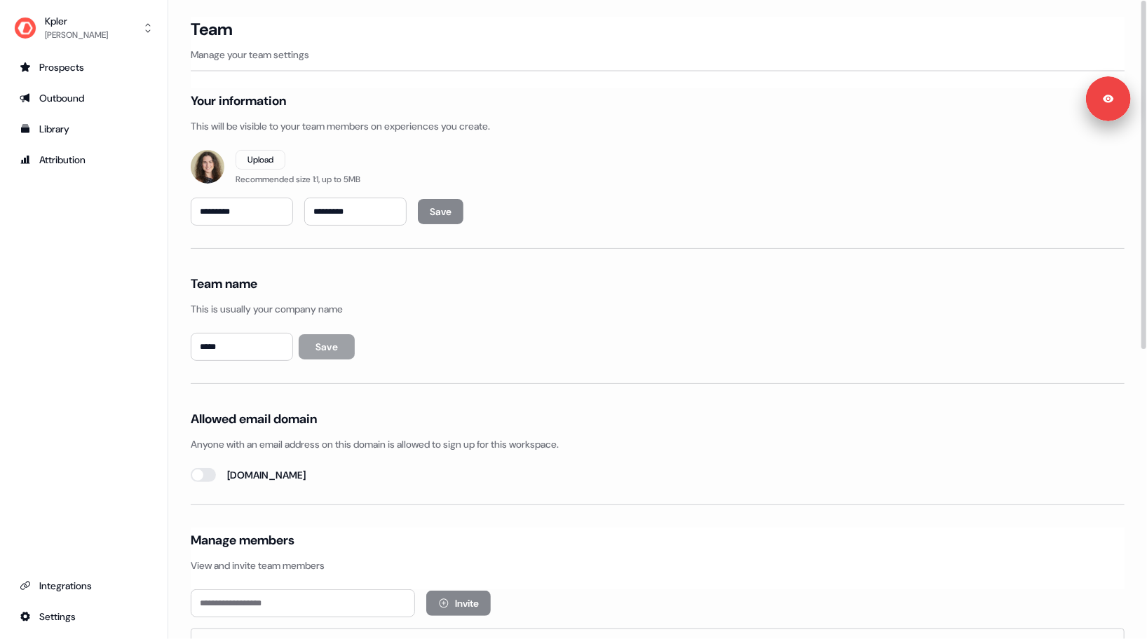
click at [56, 84] on ul "Prospects Outbound Library Attribution" at bounding box center [83, 113] width 145 height 115
click at [58, 88] on link "Outbound" at bounding box center [83, 98] width 145 height 22
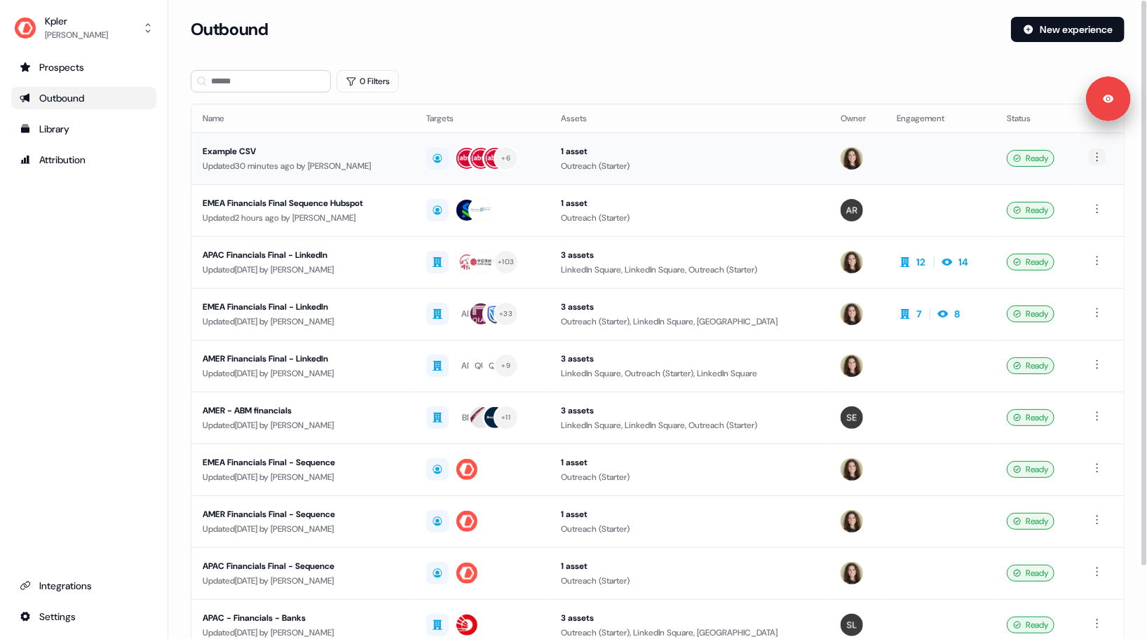
click at [1097, 157] on html "For the best experience switch devices to a bigger screen. Go to Userled.io Kpl…" at bounding box center [573, 319] width 1147 height 639
click at [1082, 185] on span "Duplicate" at bounding box center [1080, 182] width 36 height 11
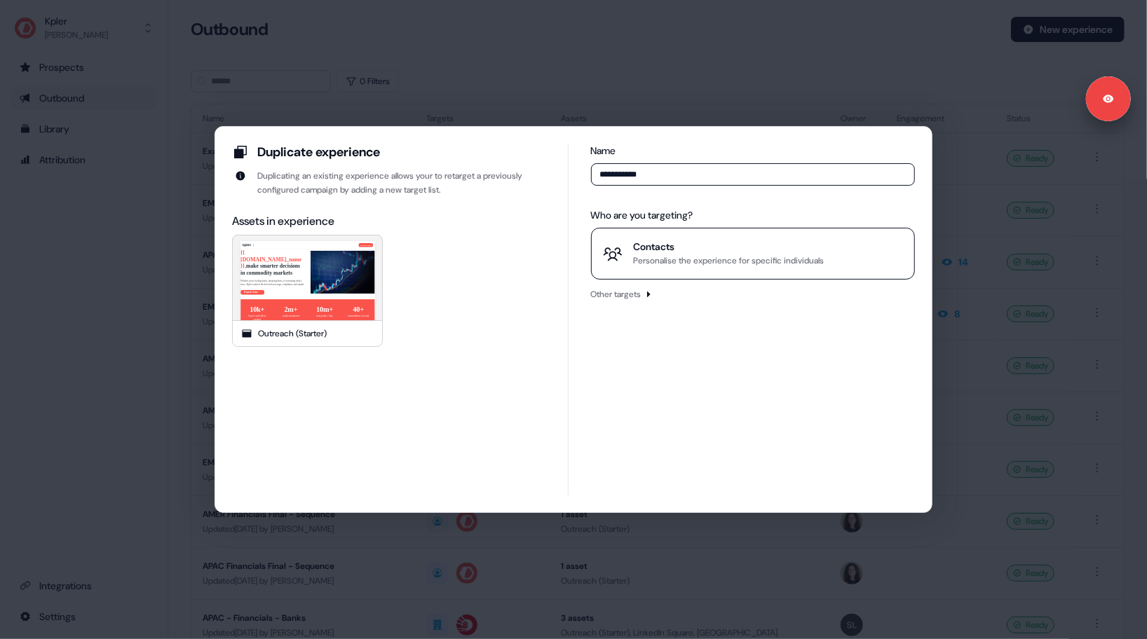
type input "**********"
click at [689, 250] on div "Contacts" at bounding box center [729, 247] width 191 height 14
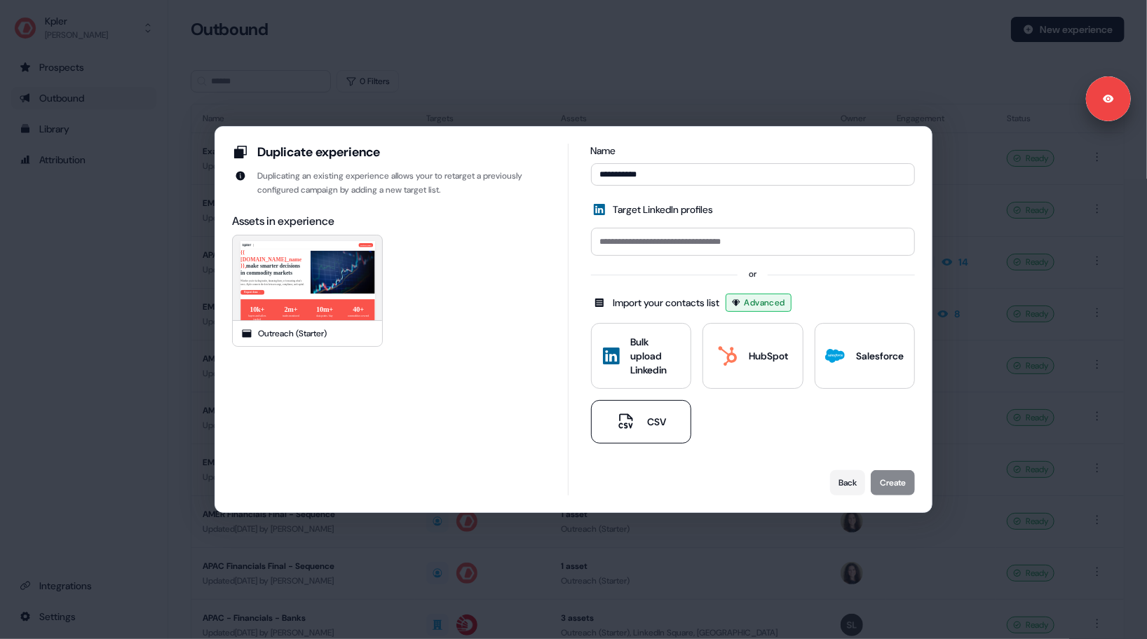
click at [625, 421] on icon at bounding box center [626, 422] width 20 height 20
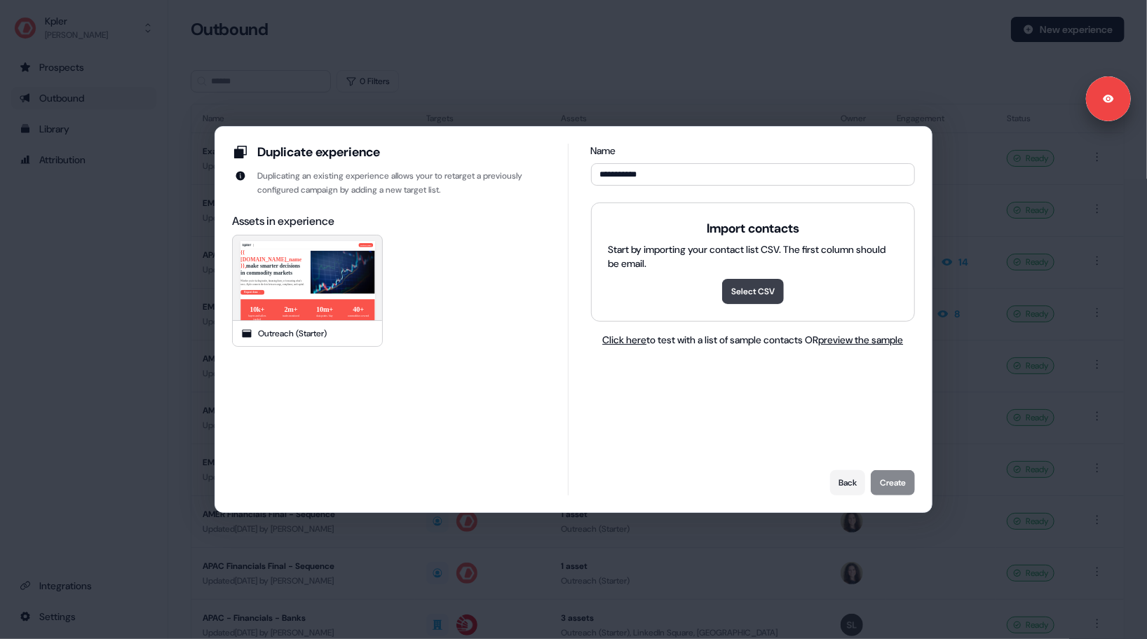
click at [750, 294] on button "Select CSV" at bounding box center [753, 291] width 62 height 25
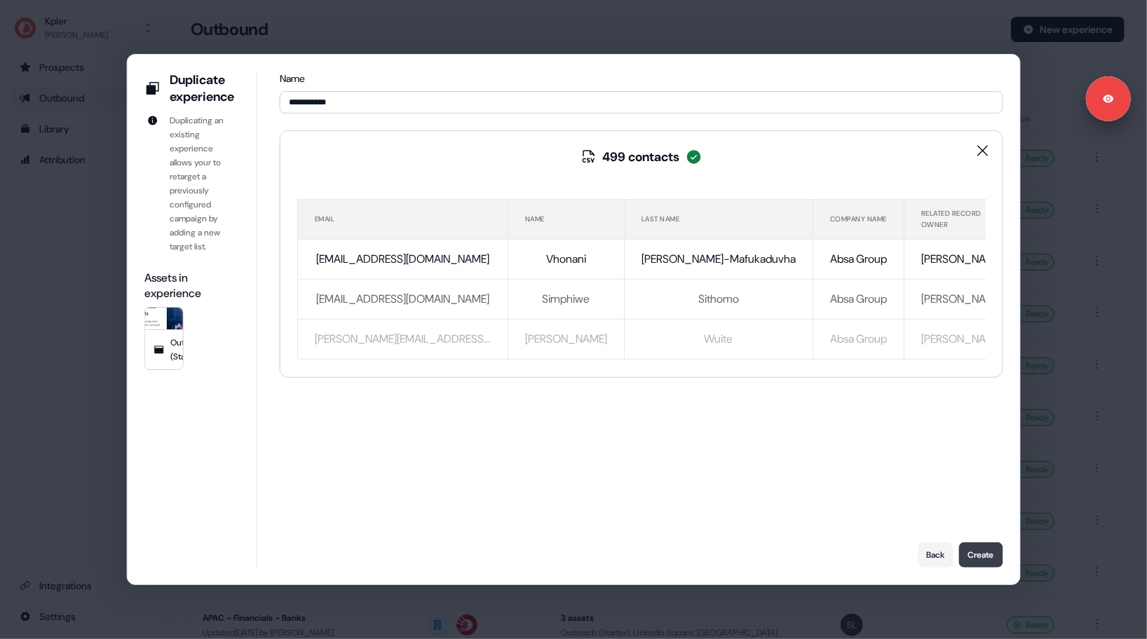
click at [984, 559] on button "Create" at bounding box center [980, 555] width 44 height 25
click at [981, 559] on button "Create" at bounding box center [980, 555] width 44 height 25
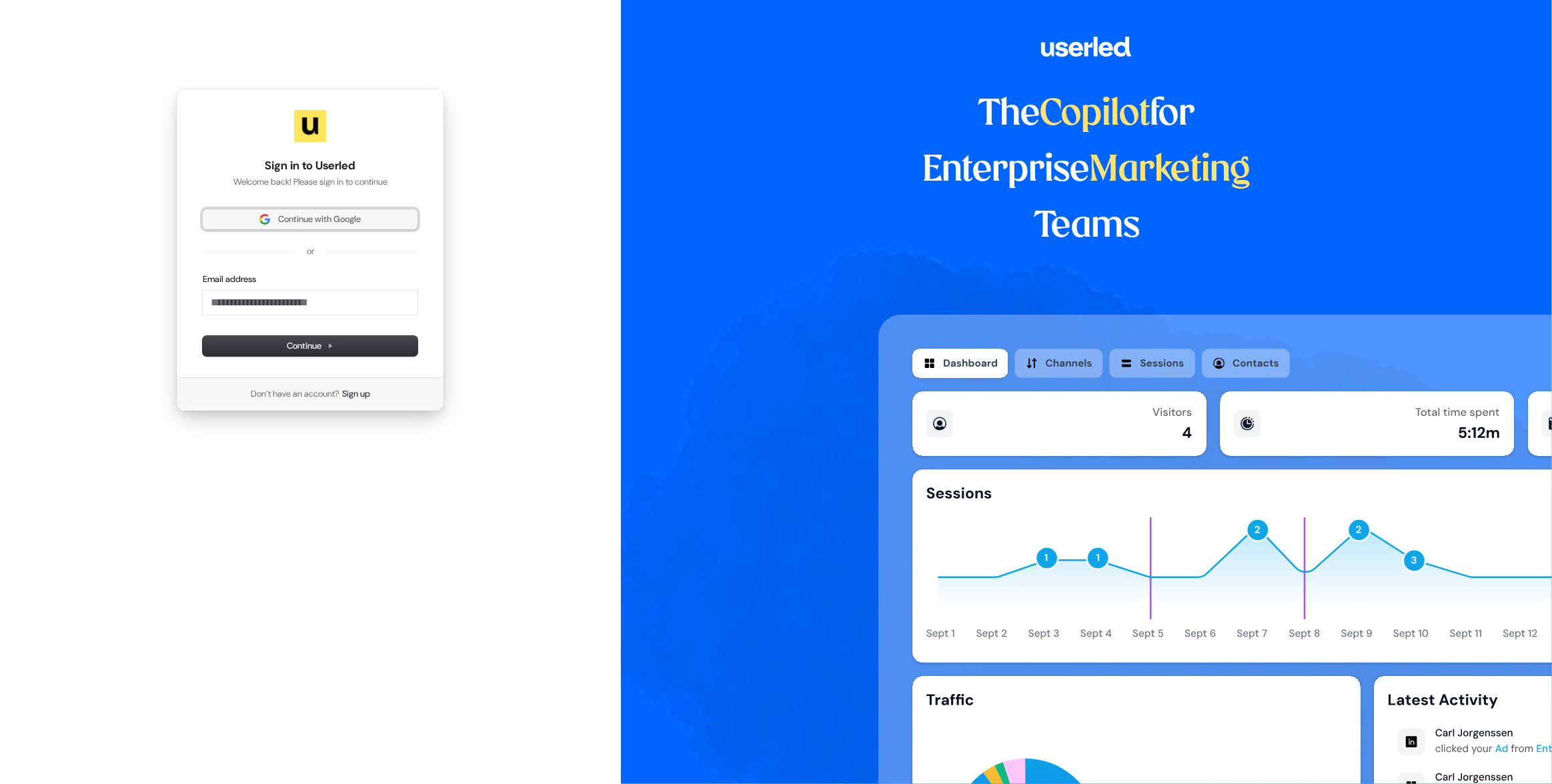
click at [336, 221] on span "Continue with Google" at bounding box center [319, 219] width 83 height 12
